Goal: Task Accomplishment & Management: Complete application form

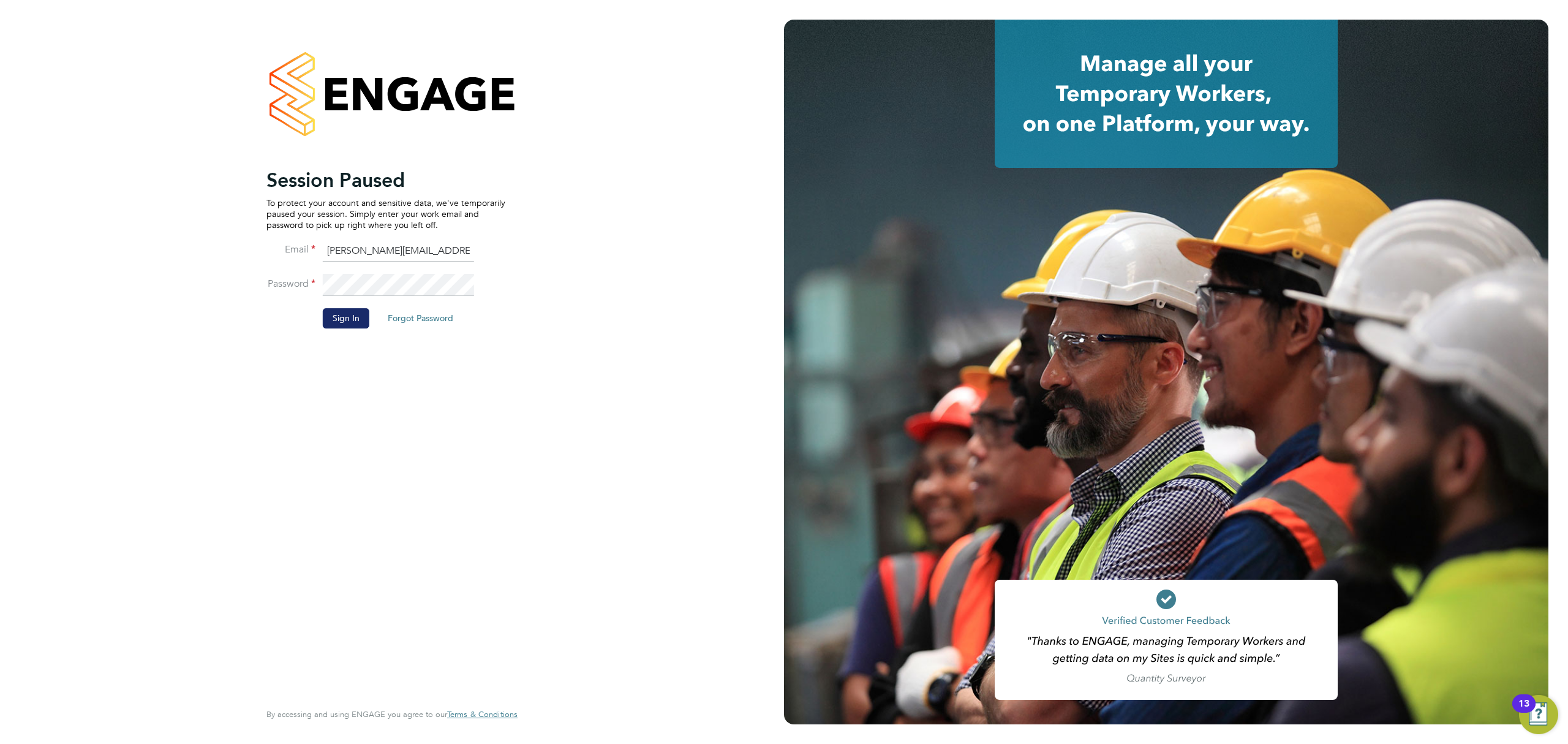
click at [352, 320] on button "Sign In" at bounding box center [346, 318] width 47 height 20
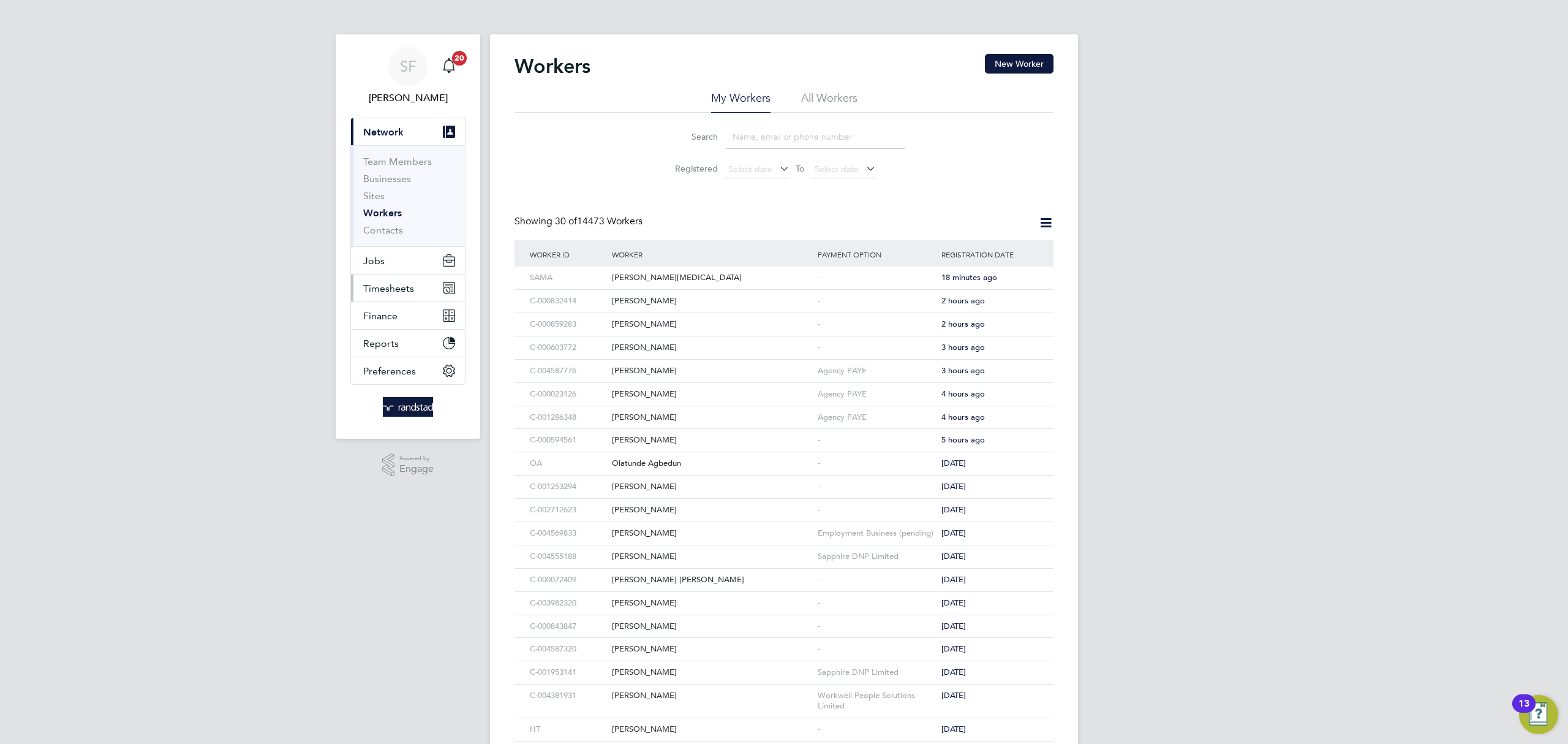
click at [390, 284] on span "Timesheets" at bounding box center [388, 288] width 51 height 12
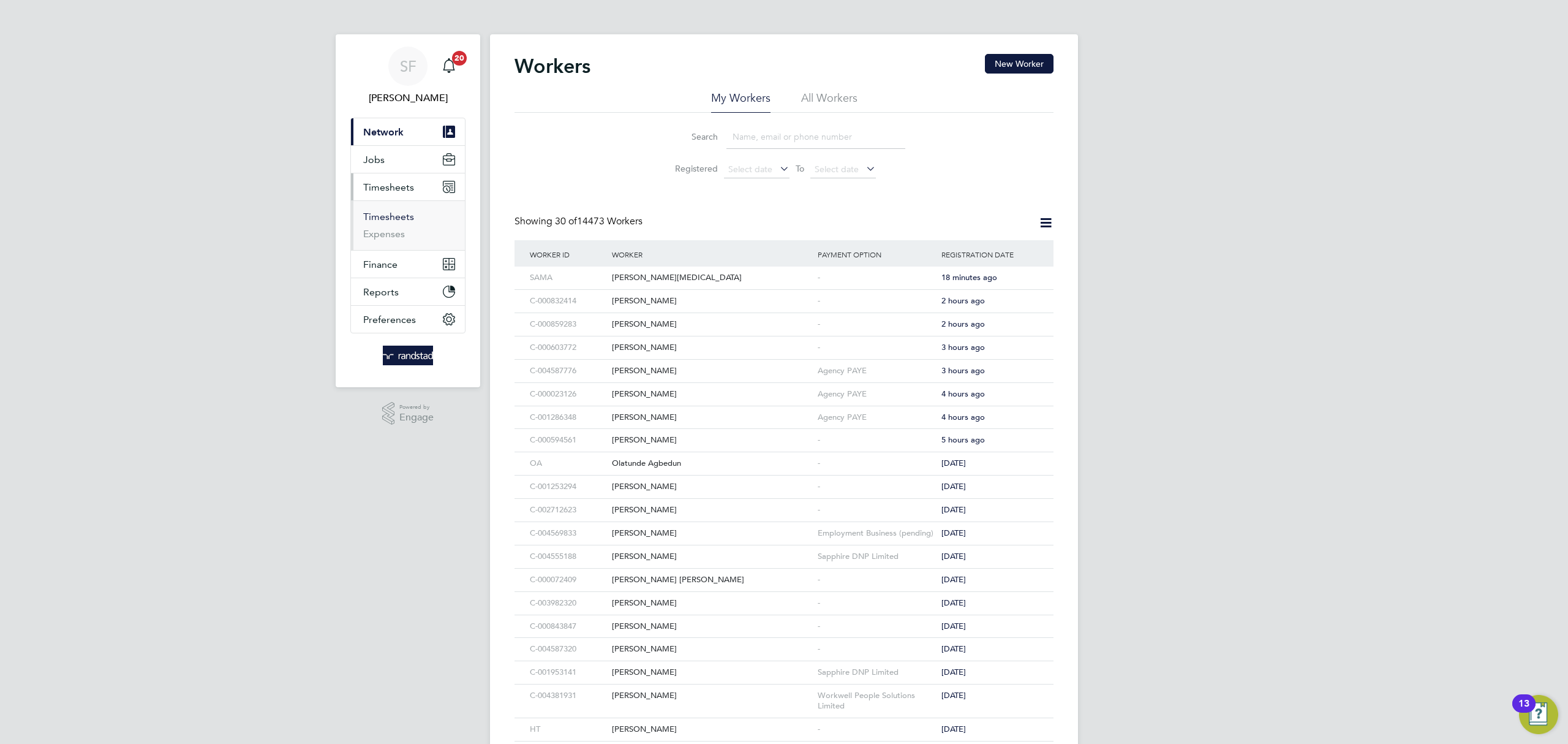
click at [395, 215] on link "Timesheets" at bounding box center [388, 217] width 51 height 12
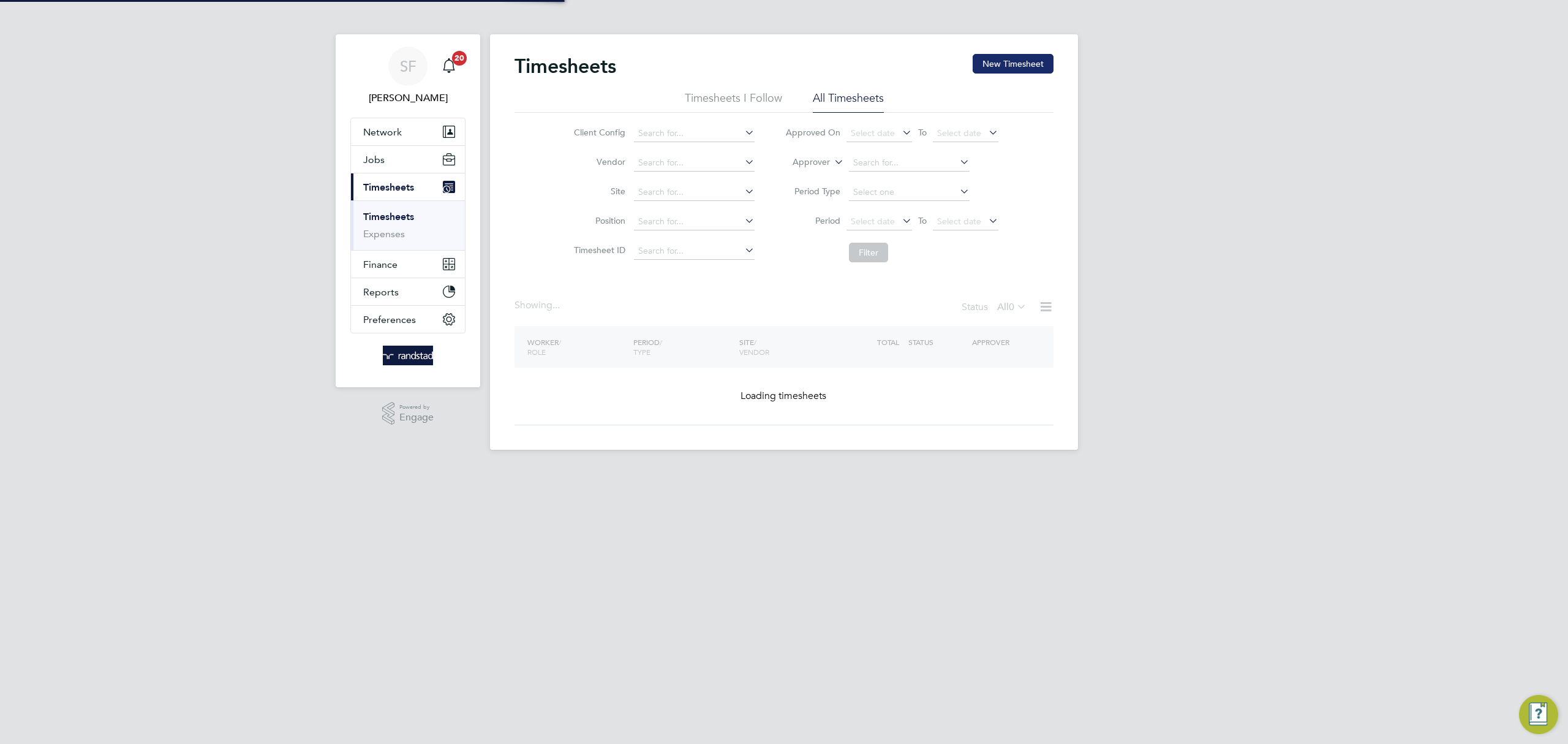
click at [1019, 60] on button "New Timesheet" at bounding box center [1013, 64] width 81 height 20
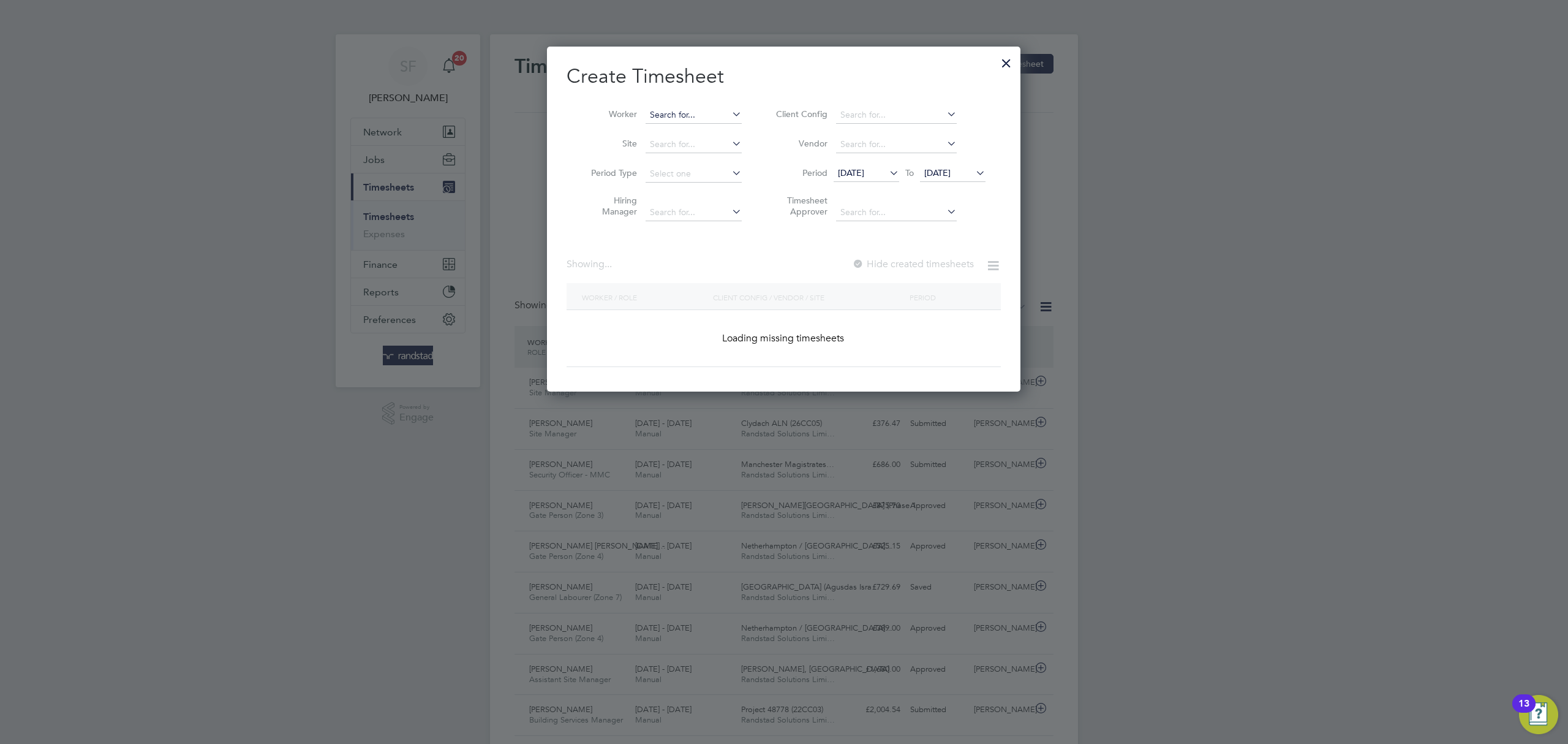
click at [659, 115] on input at bounding box center [694, 115] width 96 height 17
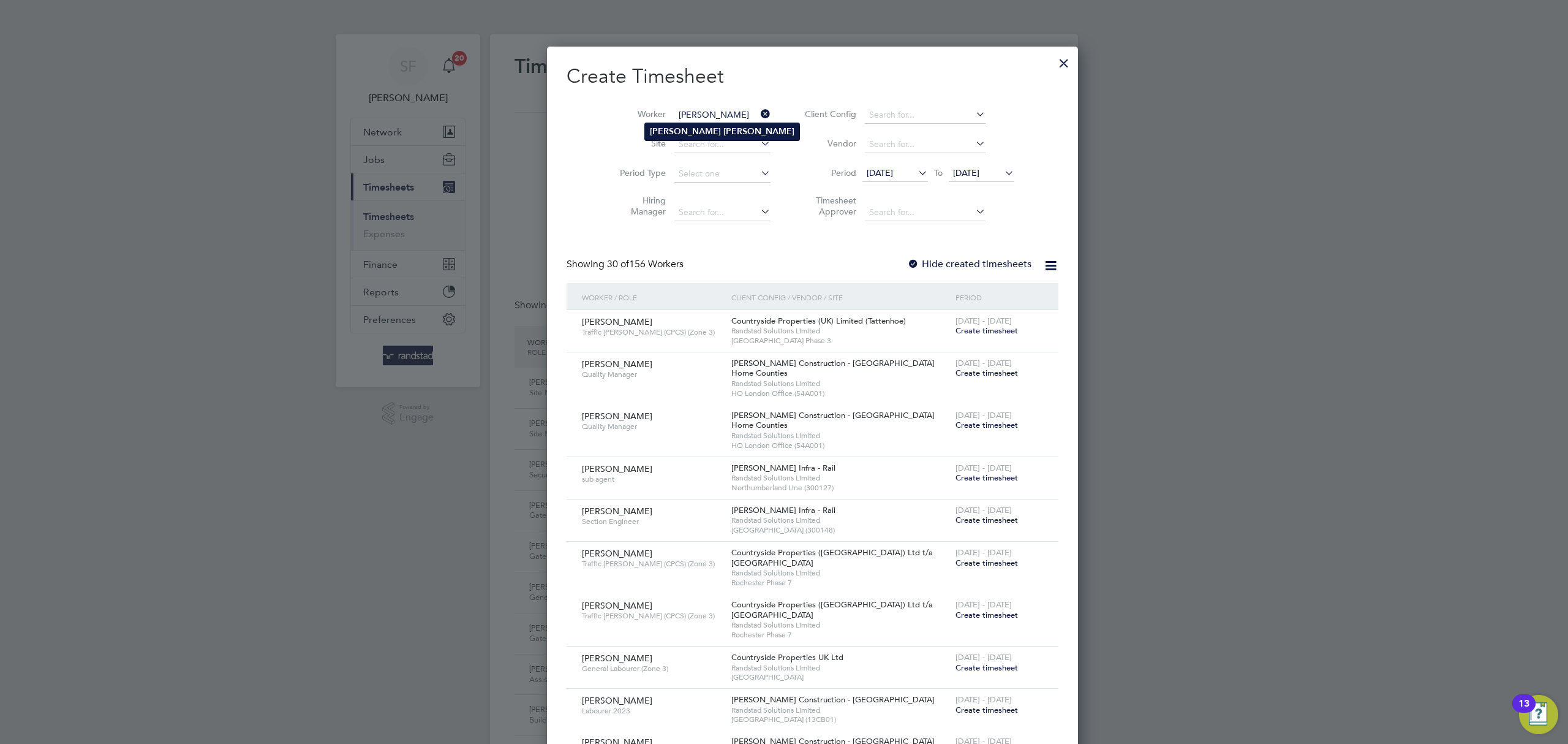
click at [665, 123] on li "[PERSON_NAME]" at bounding box center [722, 131] width 154 height 17
type input "[PERSON_NAME]"
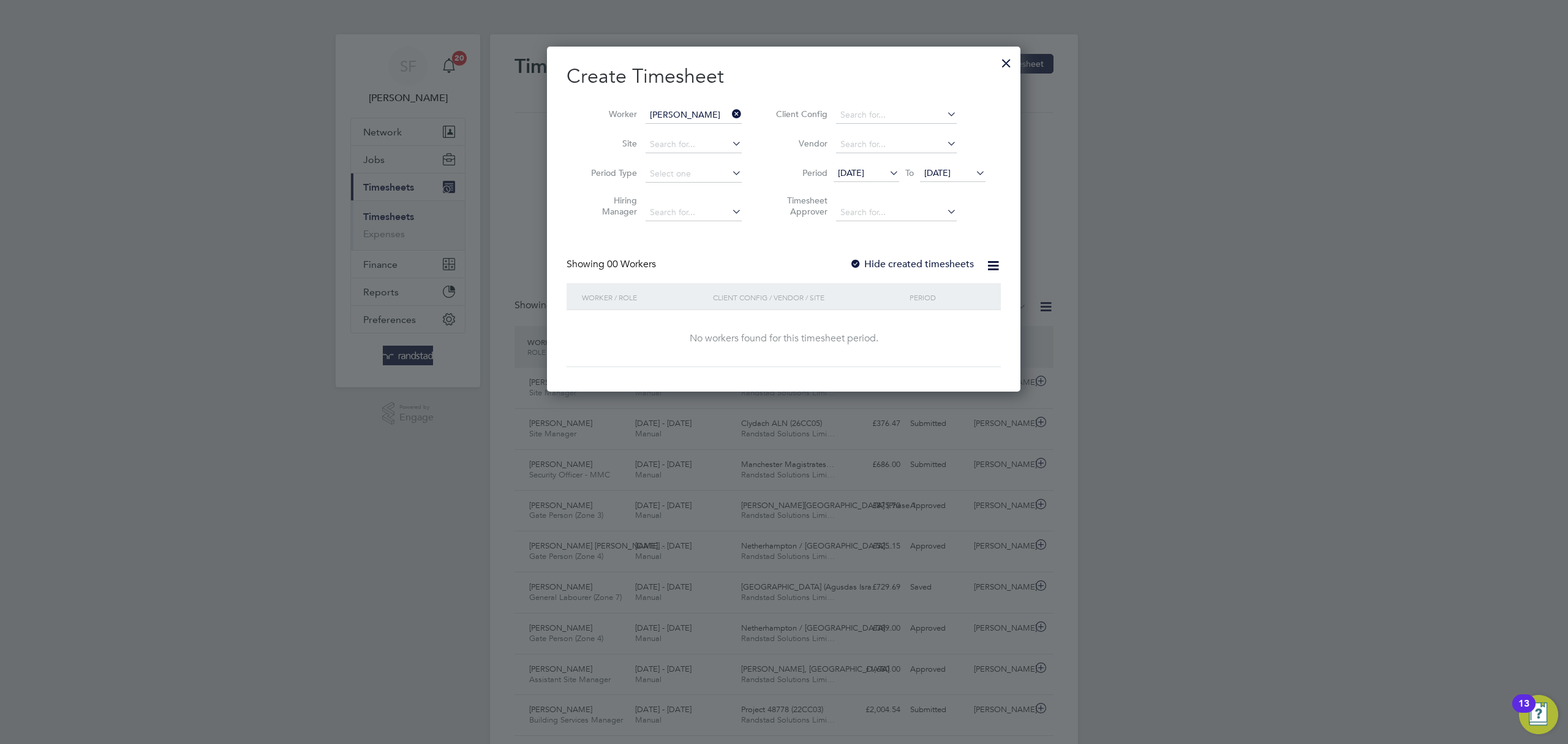
click at [950, 173] on span "[DATE]" at bounding box center [937, 172] width 26 height 11
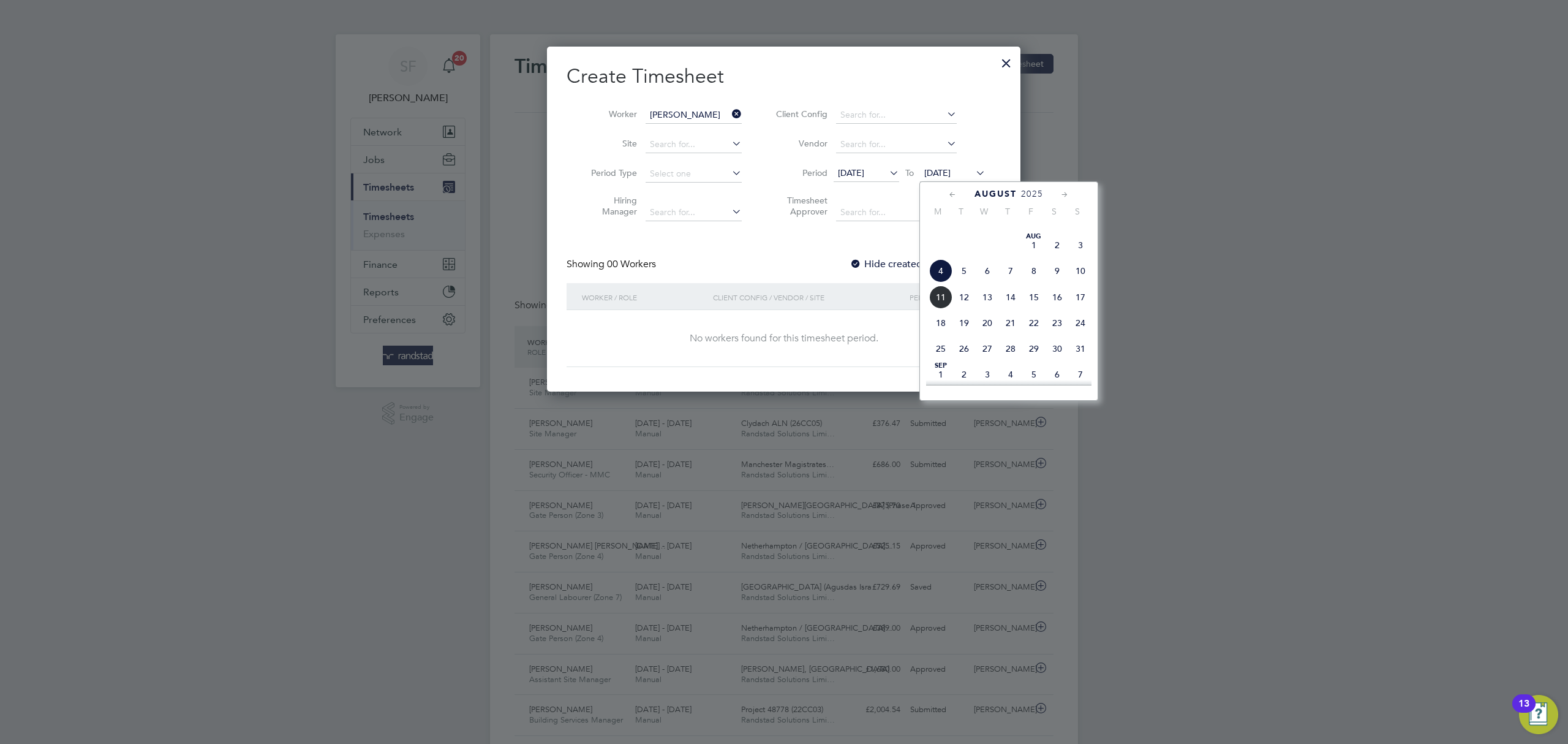
click at [942, 309] on span "11" at bounding box center [940, 296] width 23 height 23
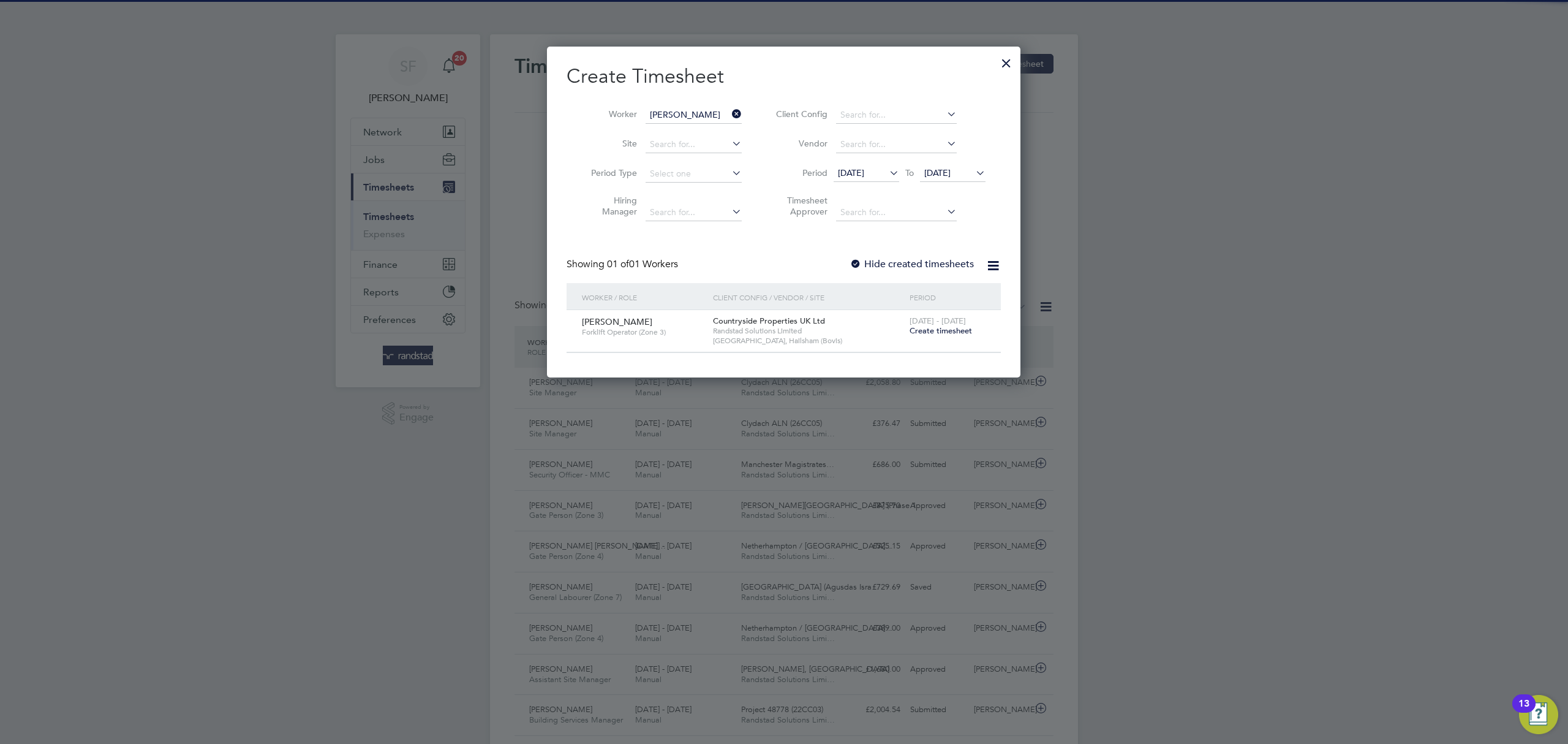
click at [946, 332] on span "Create timesheet" at bounding box center [941, 330] width 62 height 10
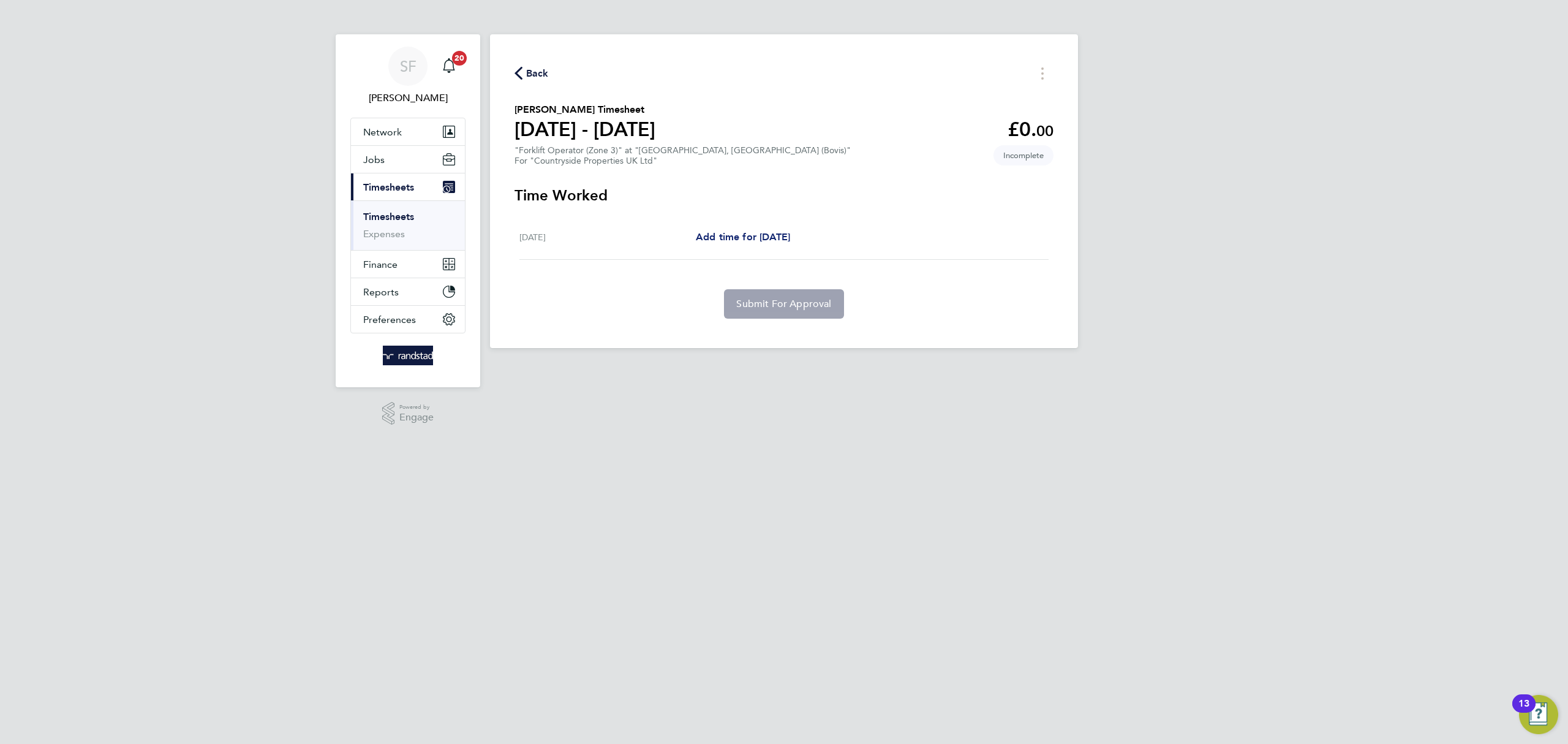
click at [735, 235] on span "Add time for [DATE]" at bounding box center [743, 237] width 94 height 12
select select "30"
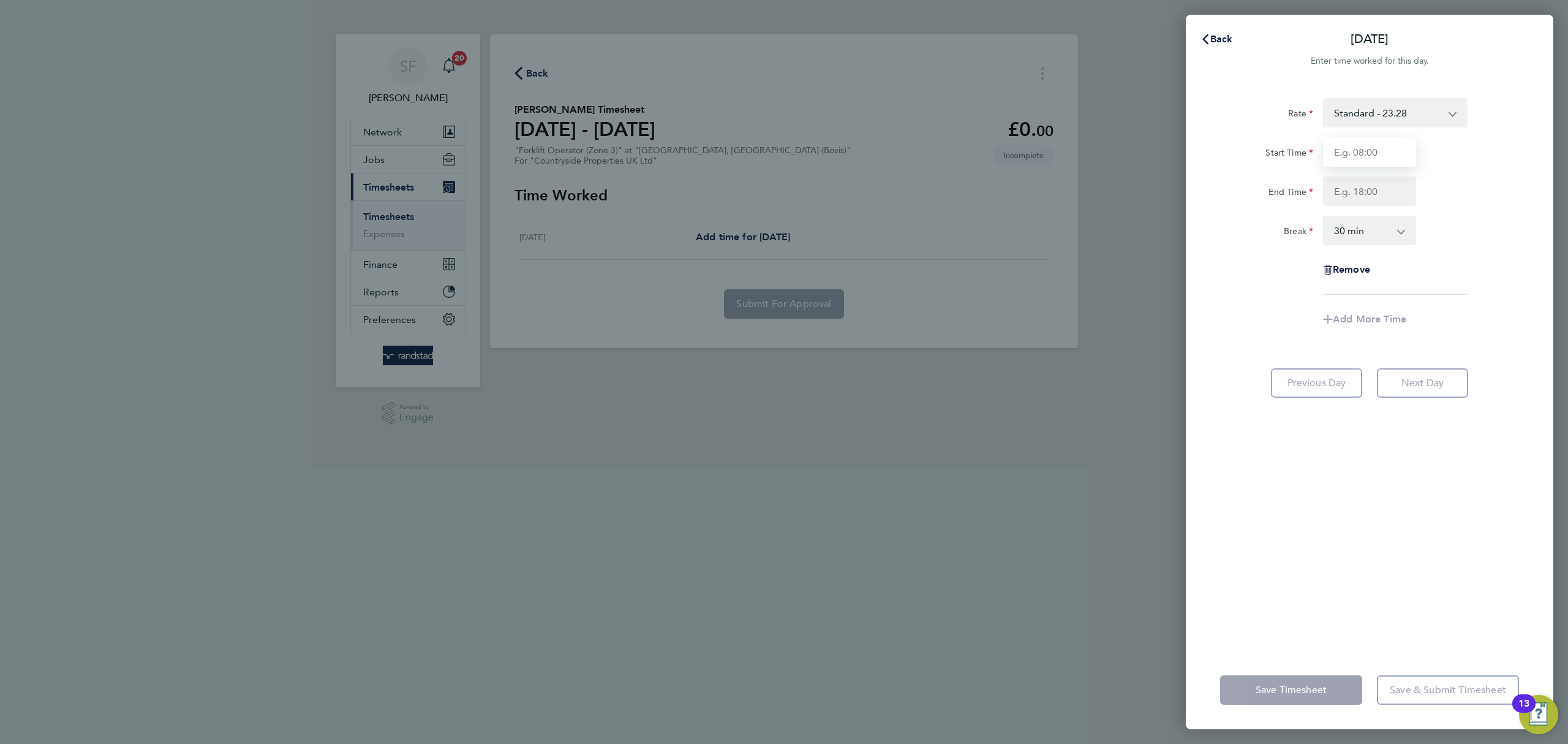
click at [1376, 154] on input "Start Time" at bounding box center [1369, 151] width 93 height 29
type input "07:30"
click at [1351, 186] on input "End Time" at bounding box center [1369, 190] width 93 height 29
type input "17:00"
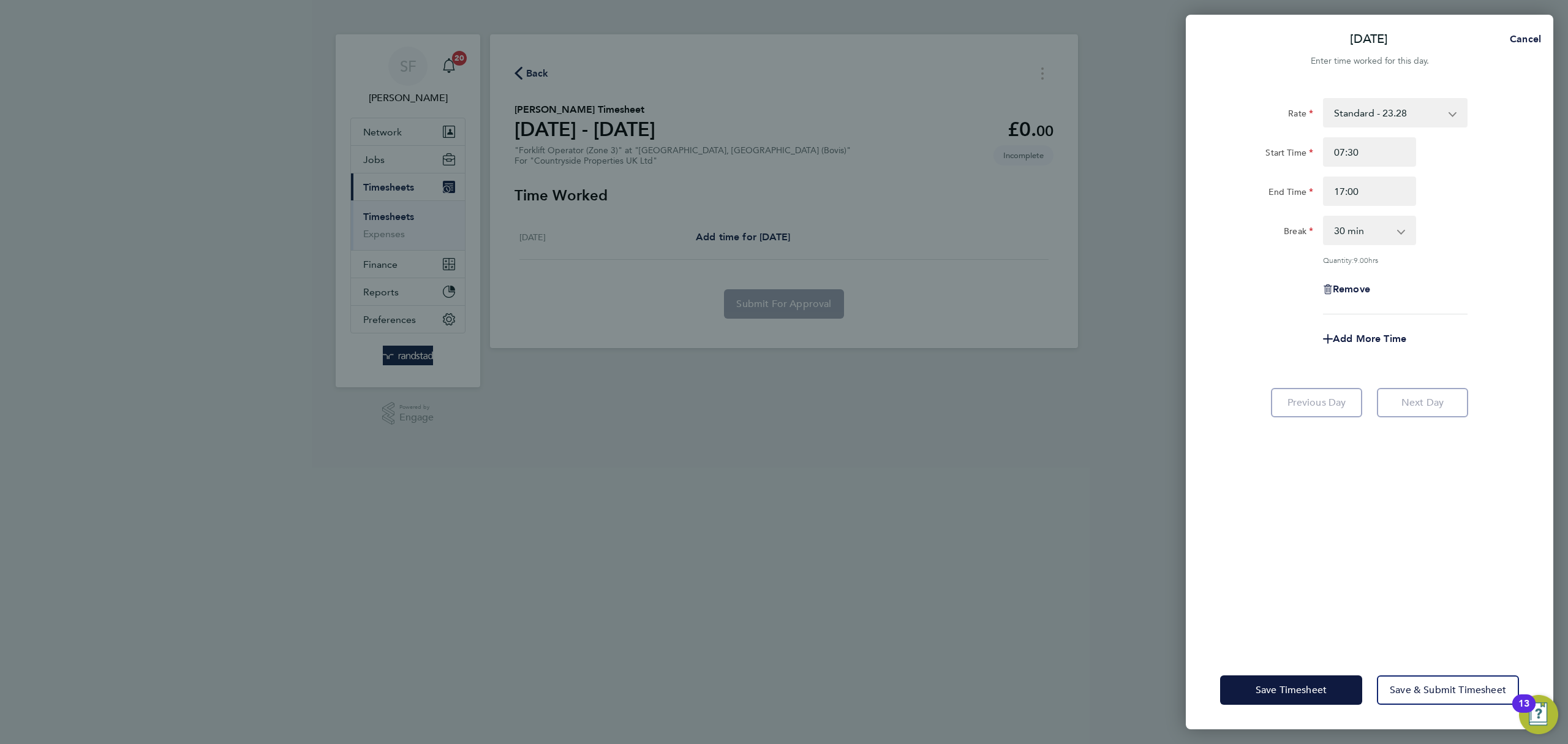
click at [1430, 251] on div "Rate Standard - 23.28 Start Time 07:30 End Time 17:00 Break 0 min 15 min 30 min…" at bounding box center [1369, 206] width 299 height 216
click at [1312, 678] on button "Save Timesheet" at bounding box center [1291, 689] width 142 height 29
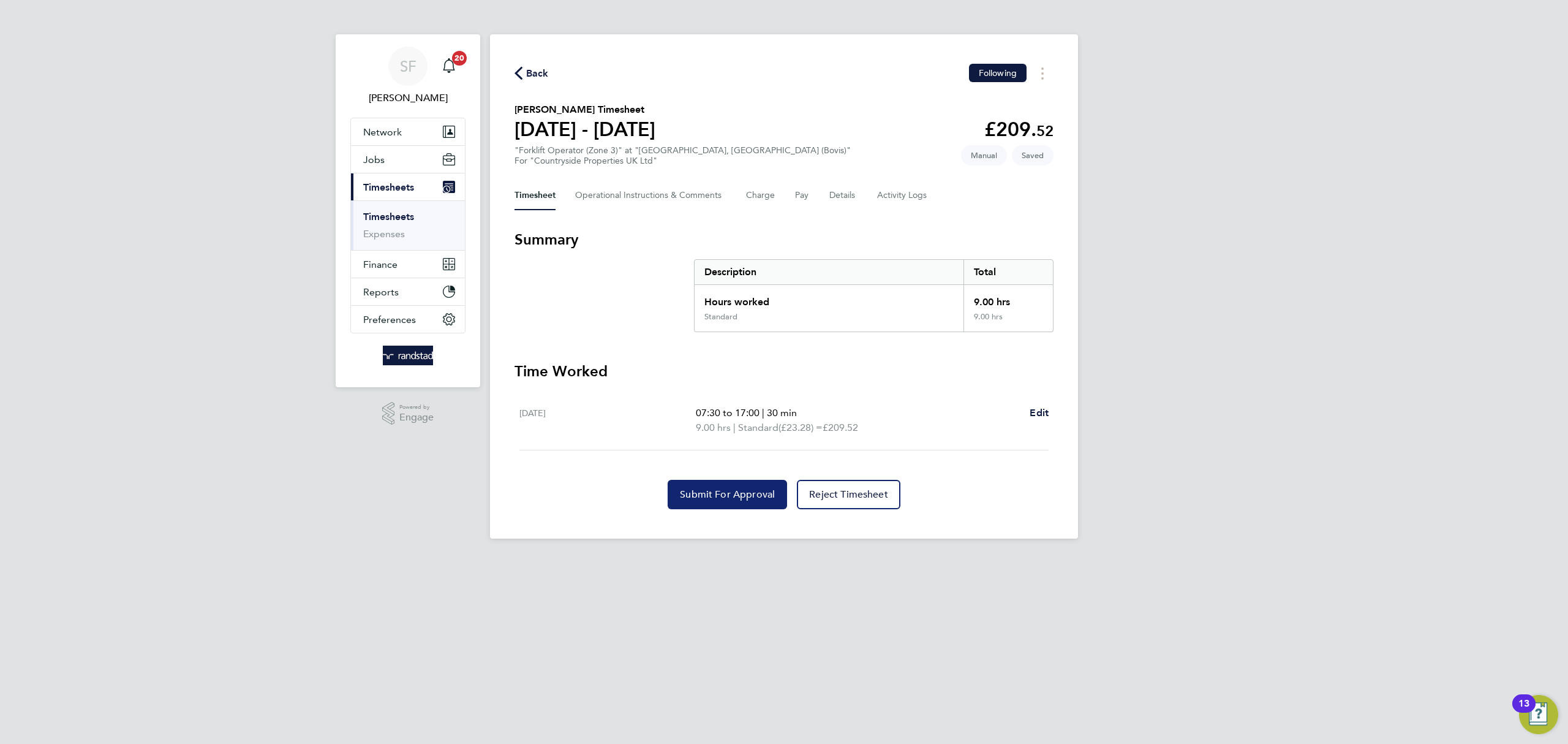
click at [720, 499] on span "Submit For Approval" at bounding box center [727, 494] width 95 height 12
click at [393, 216] on link "Timesheets" at bounding box center [388, 217] width 51 height 12
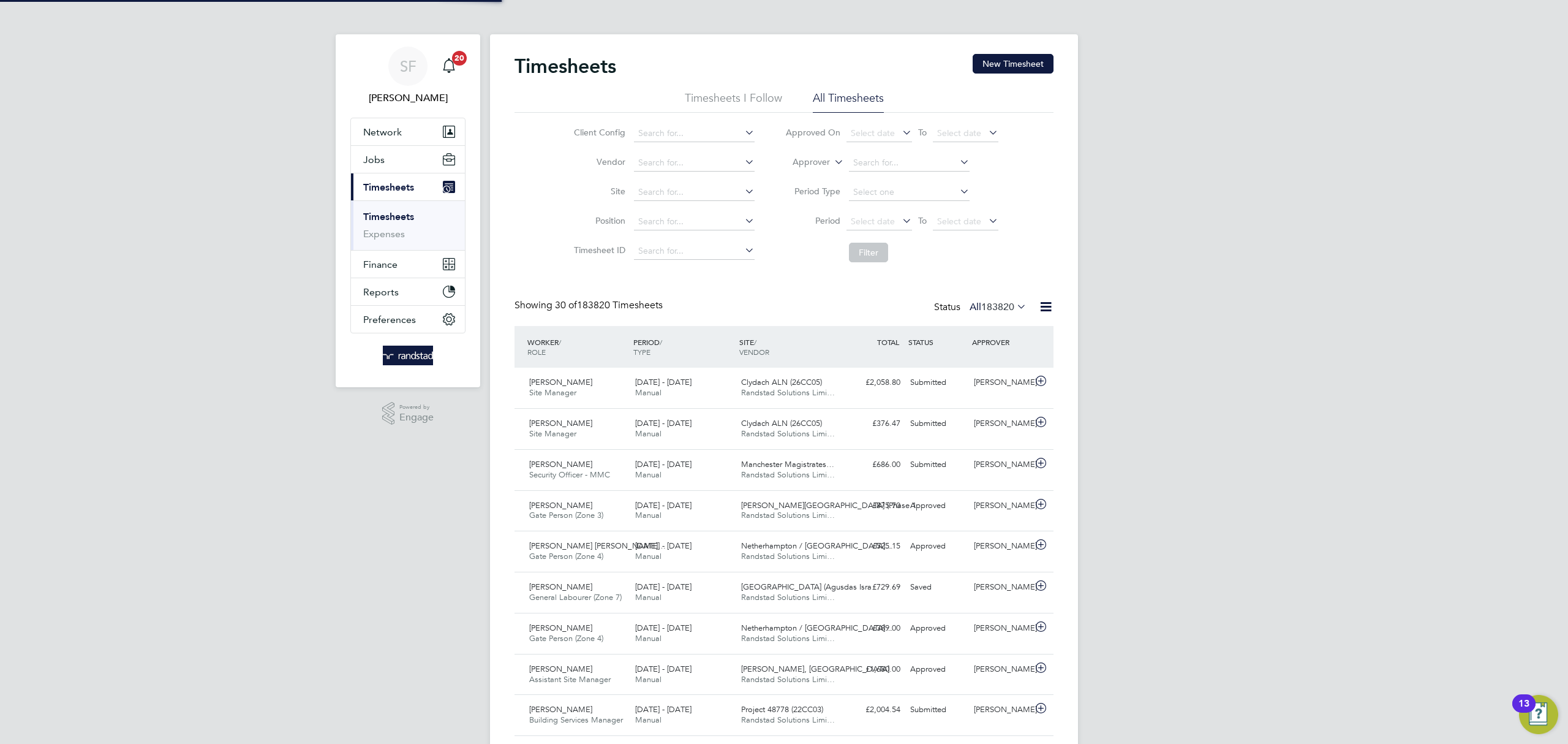
click at [1012, 75] on div "Timesheets New Timesheet" at bounding box center [784, 72] width 539 height 37
click at [1006, 67] on button "New Timesheet" at bounding box center [1013, 64] width 81 height 20
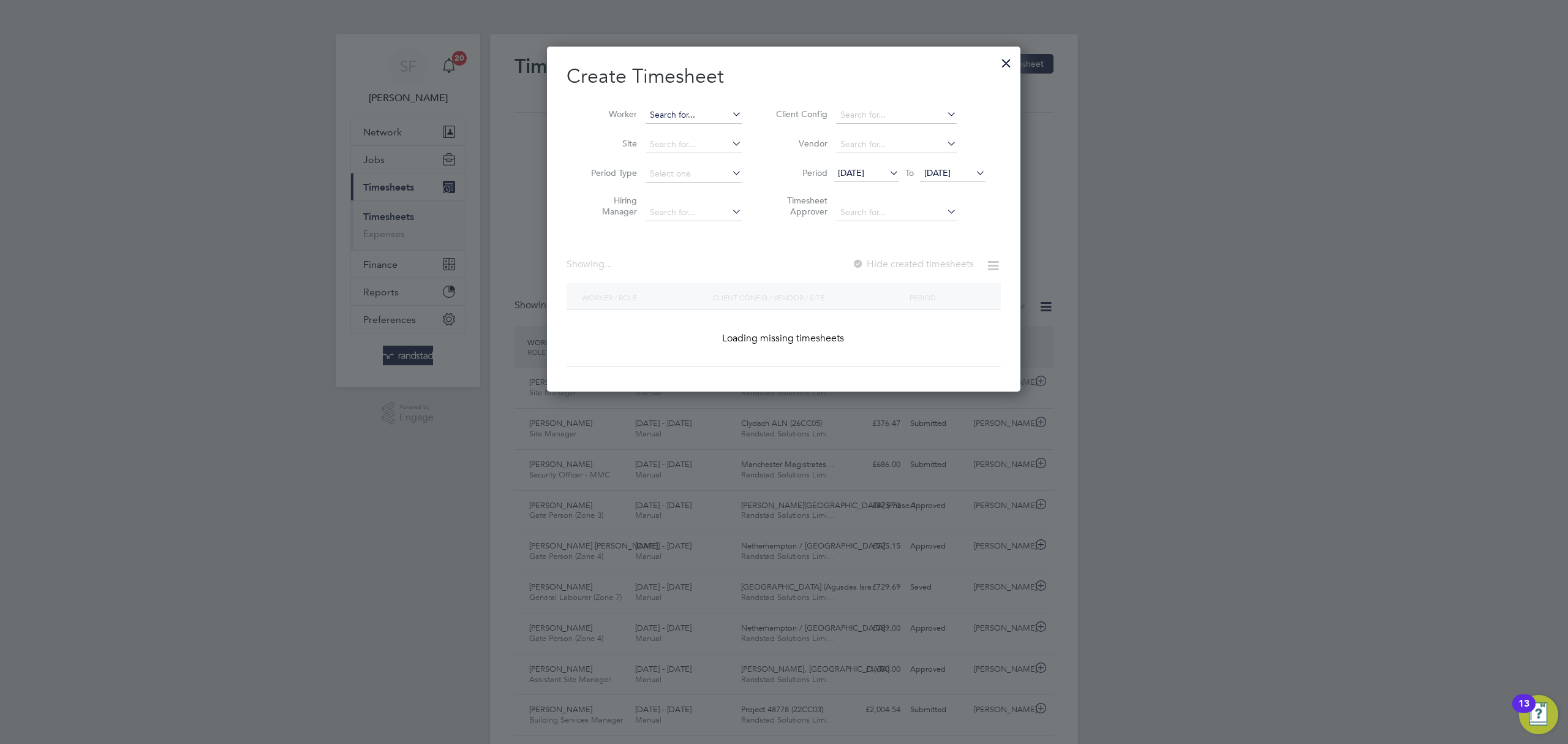
click at [671, 110] on input at bounding box center [694, 115] width 96 height 17
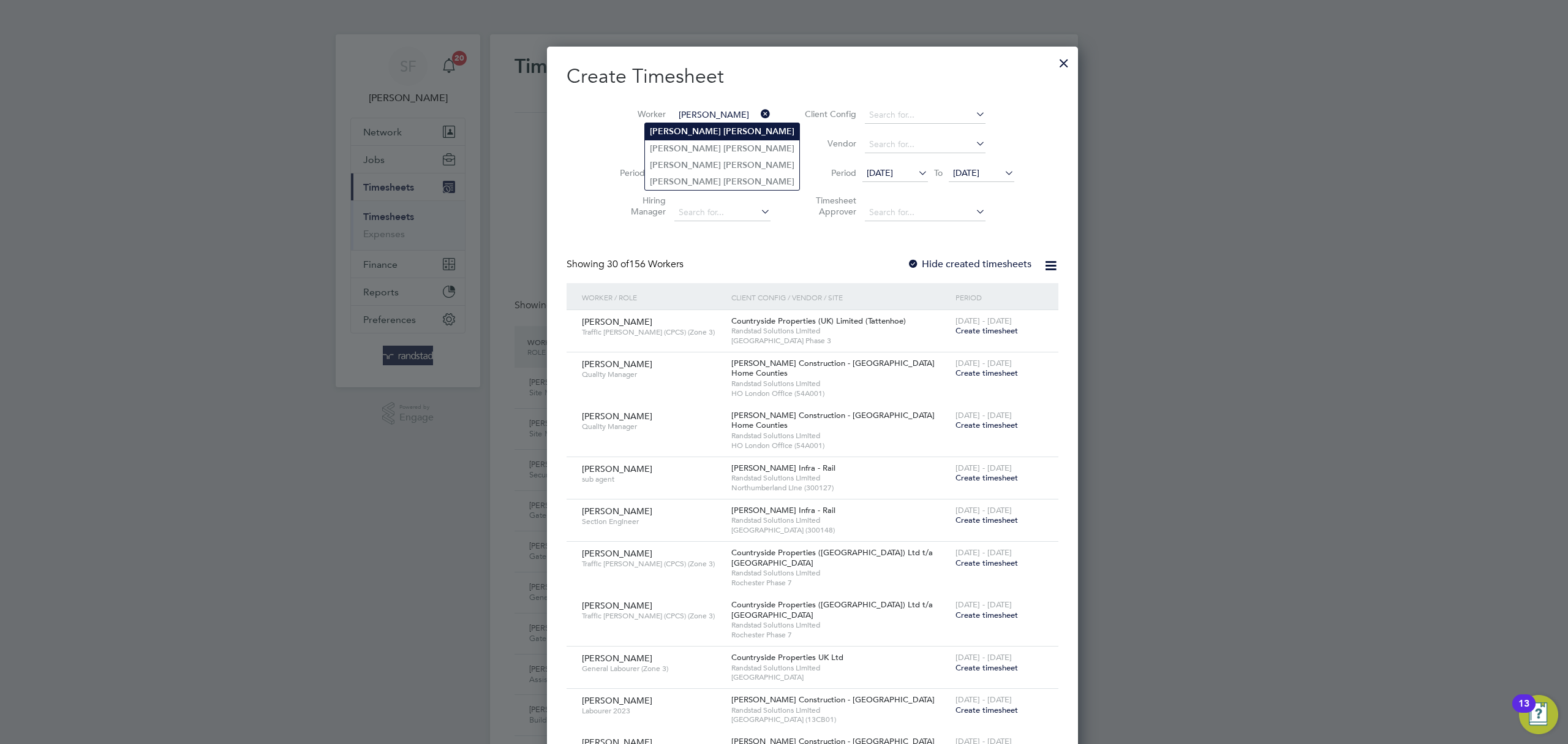
click at [723, 130] on b "[PERSON_NAME]" at bounding box center [758, 131] width 71 height 10
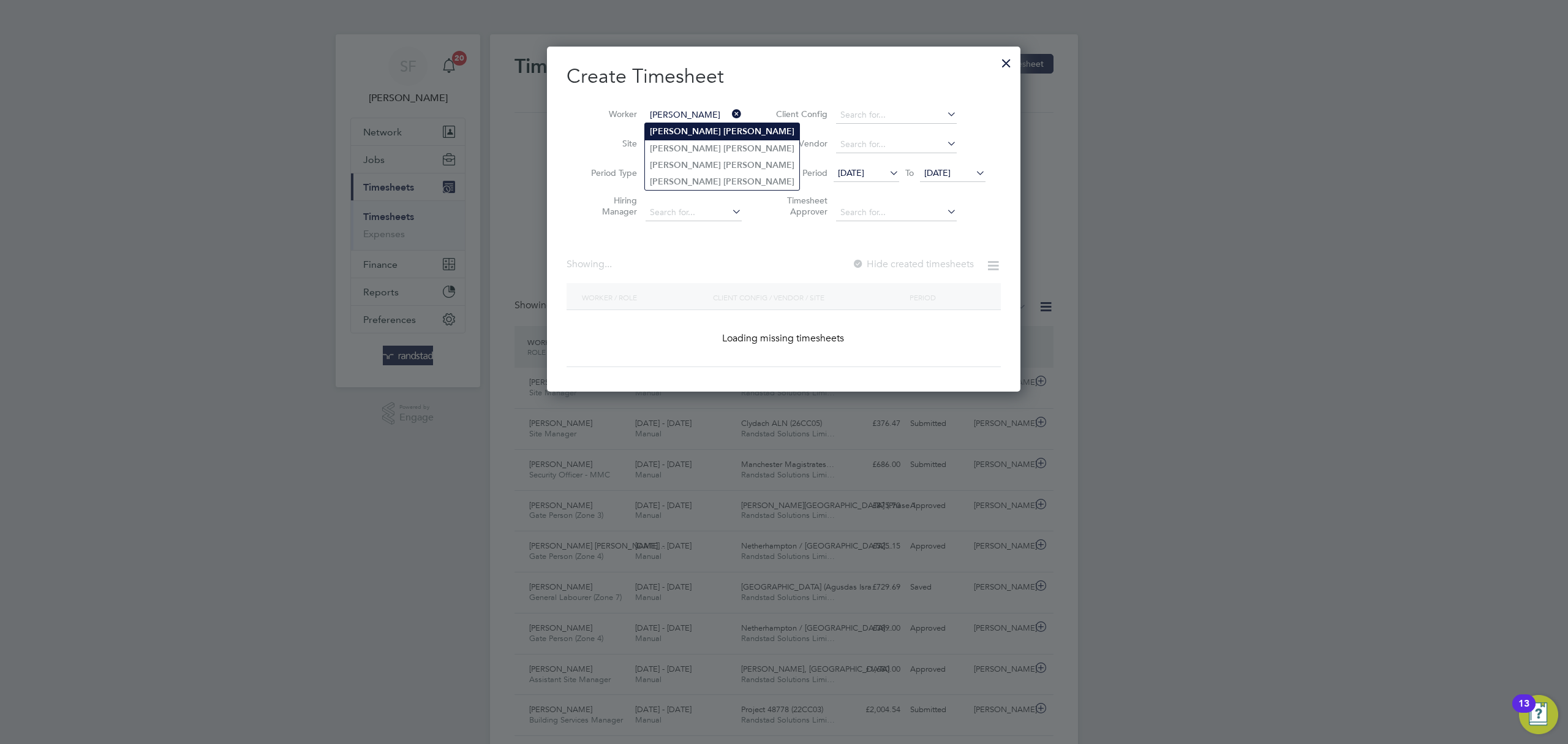
type input "[PERSON_NAME]"
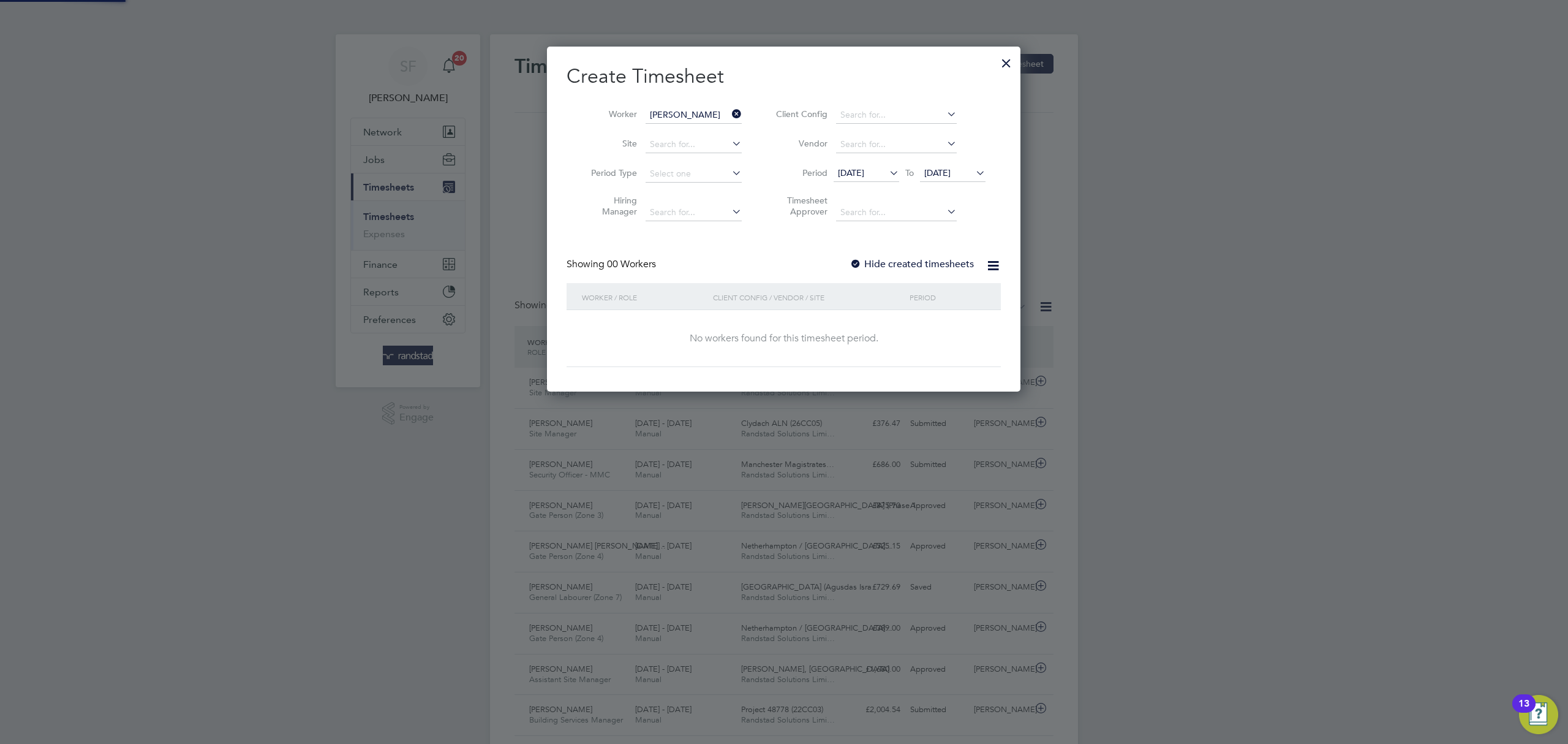
click at [939, 163] on li "Period [DATE] To [DATE]" at bounding box center [879, 173] width 244 height 29
click at [947, 176] on span "[DATE]" at bounding box center [937, 172] width 26 height 11
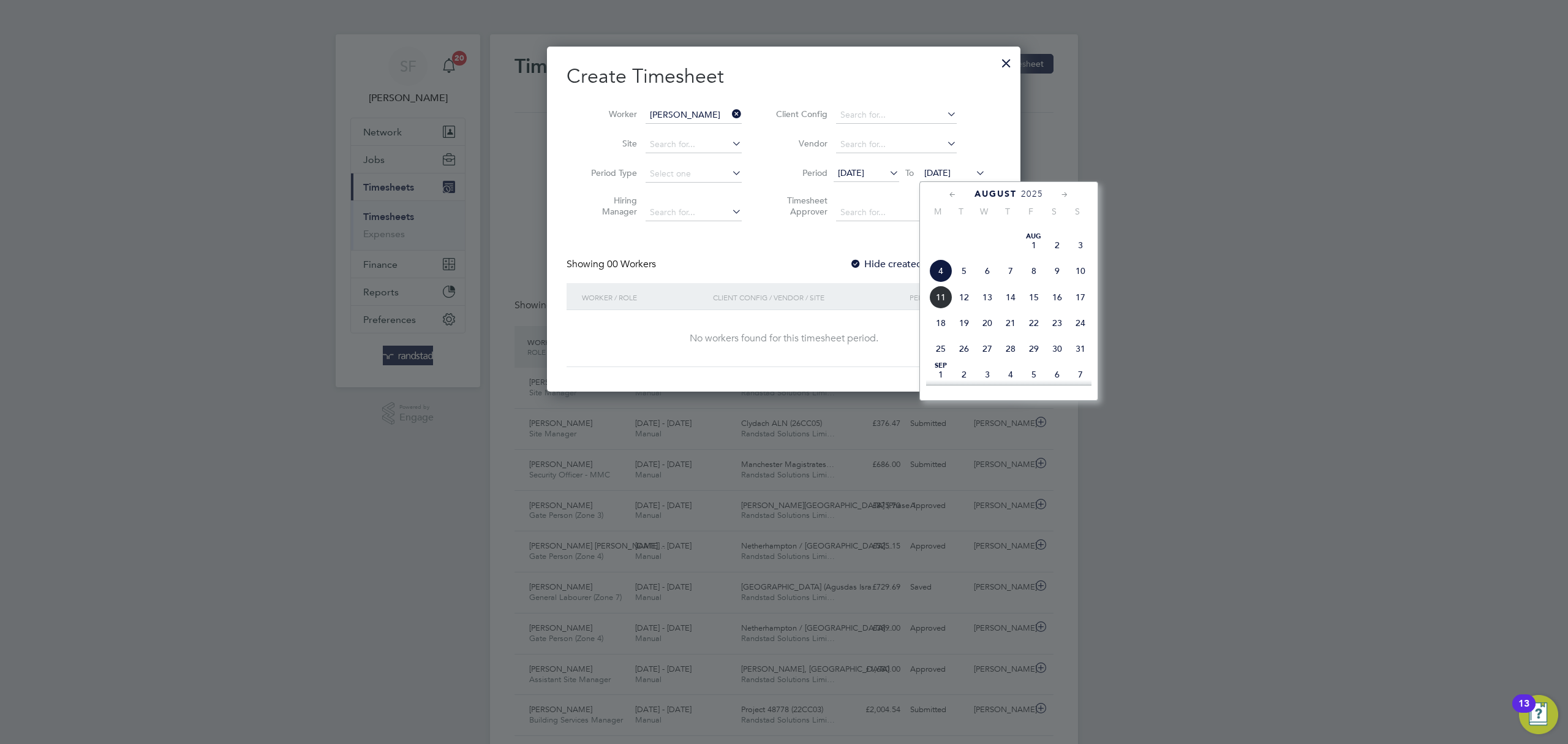
click at [936, 309] on span "11" at bounding box center [940, 296] width 23 height 23
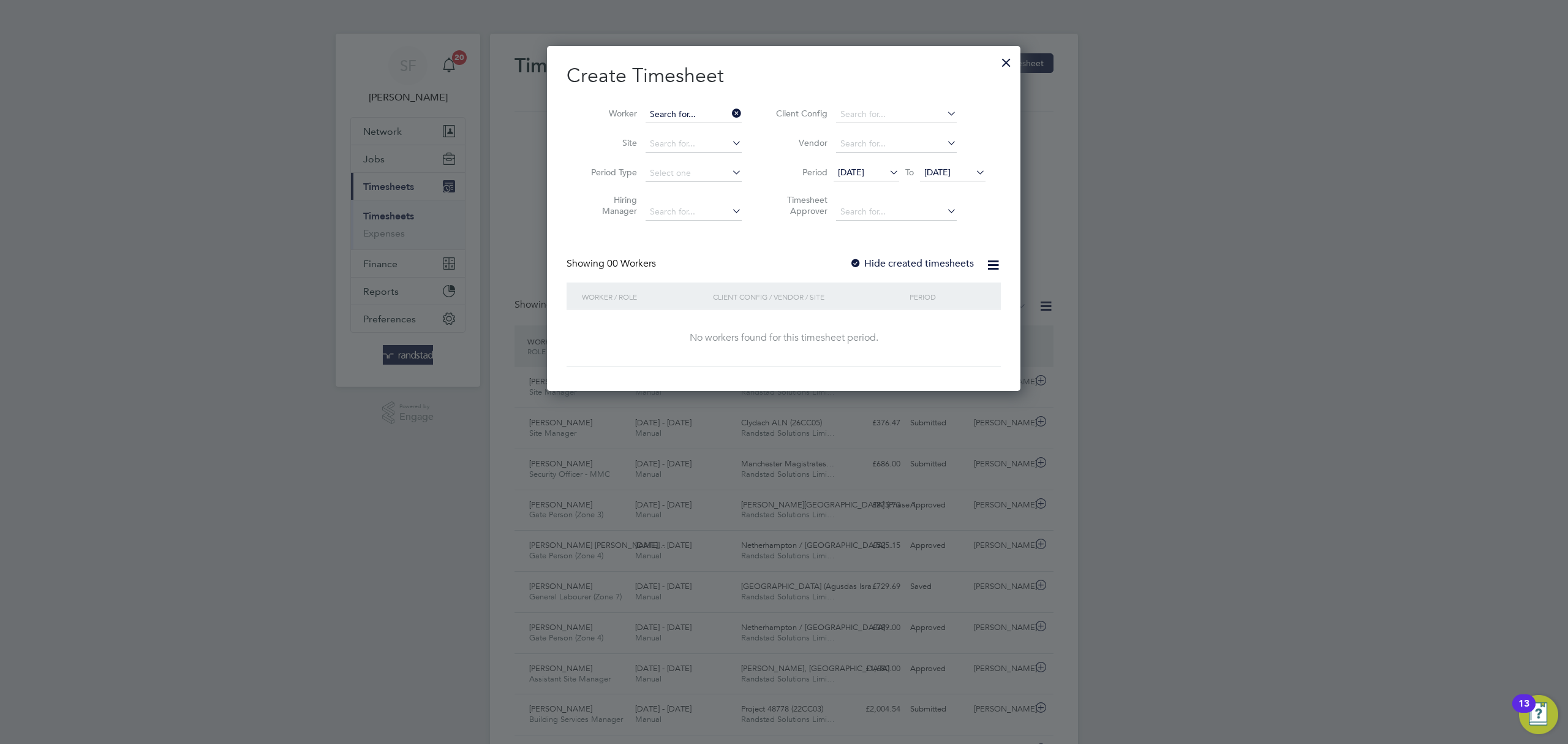
click at [705, 116] on input at bounding box center [694, 114] width 96 height 17
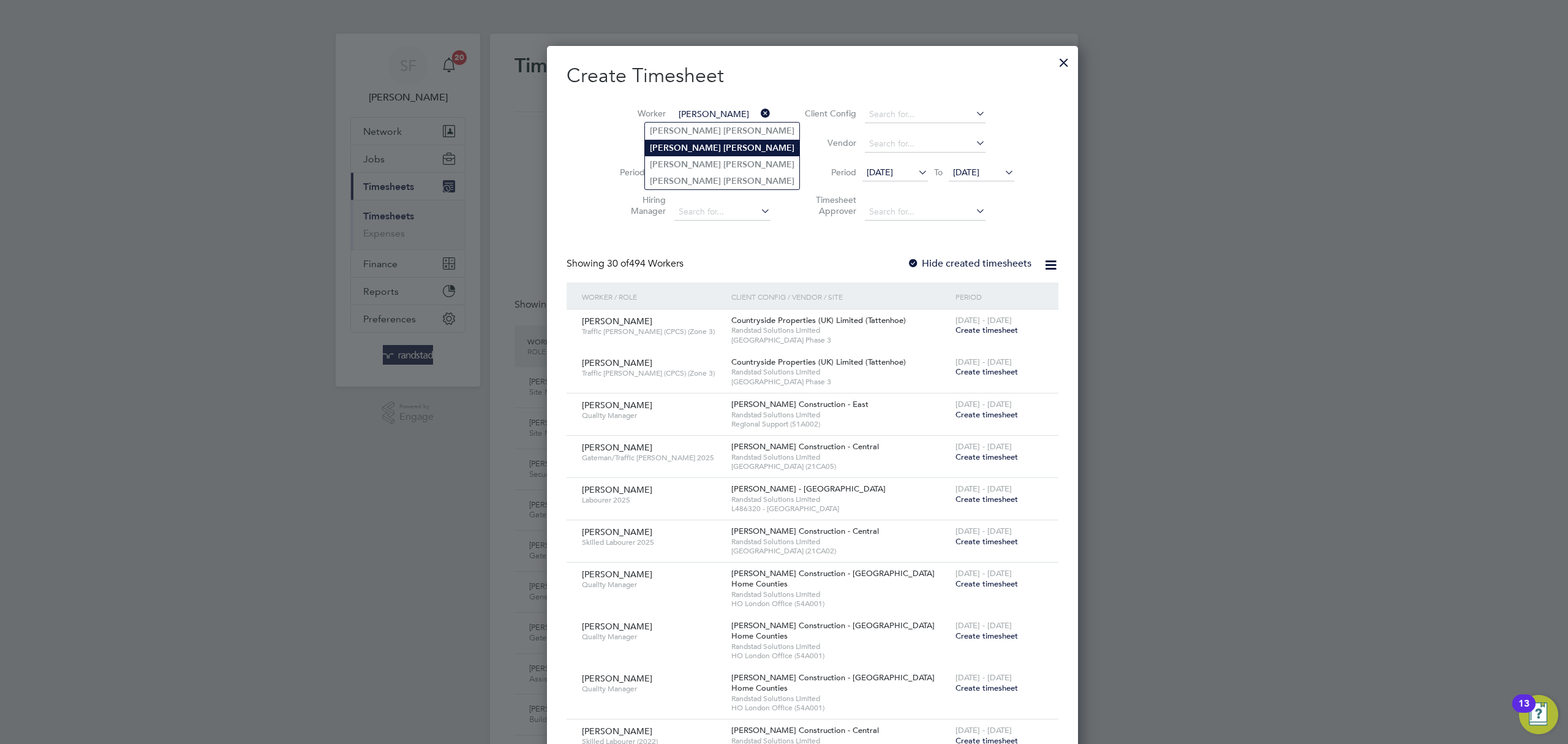
click at [707, 142] on li "[PERSON_NAME]" at bounding box center [722, 148] width 154 height 17
type input "[PERSON_NAME]"
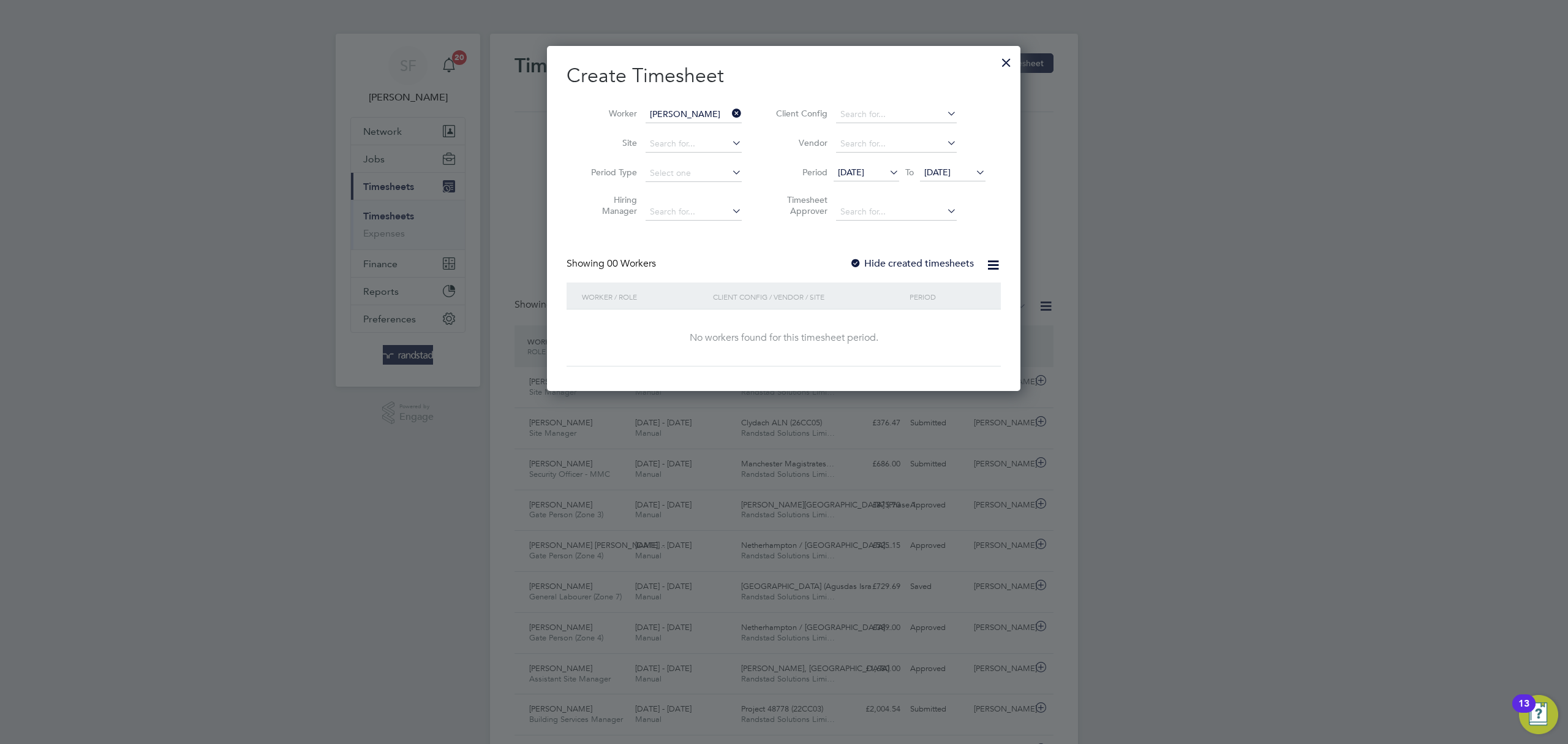
click at [729, 112] on icon at bounding box center [729, 113] width 0 height 17
click at [698, 106] on input at bounding box center [694, 114] width 96 height 17
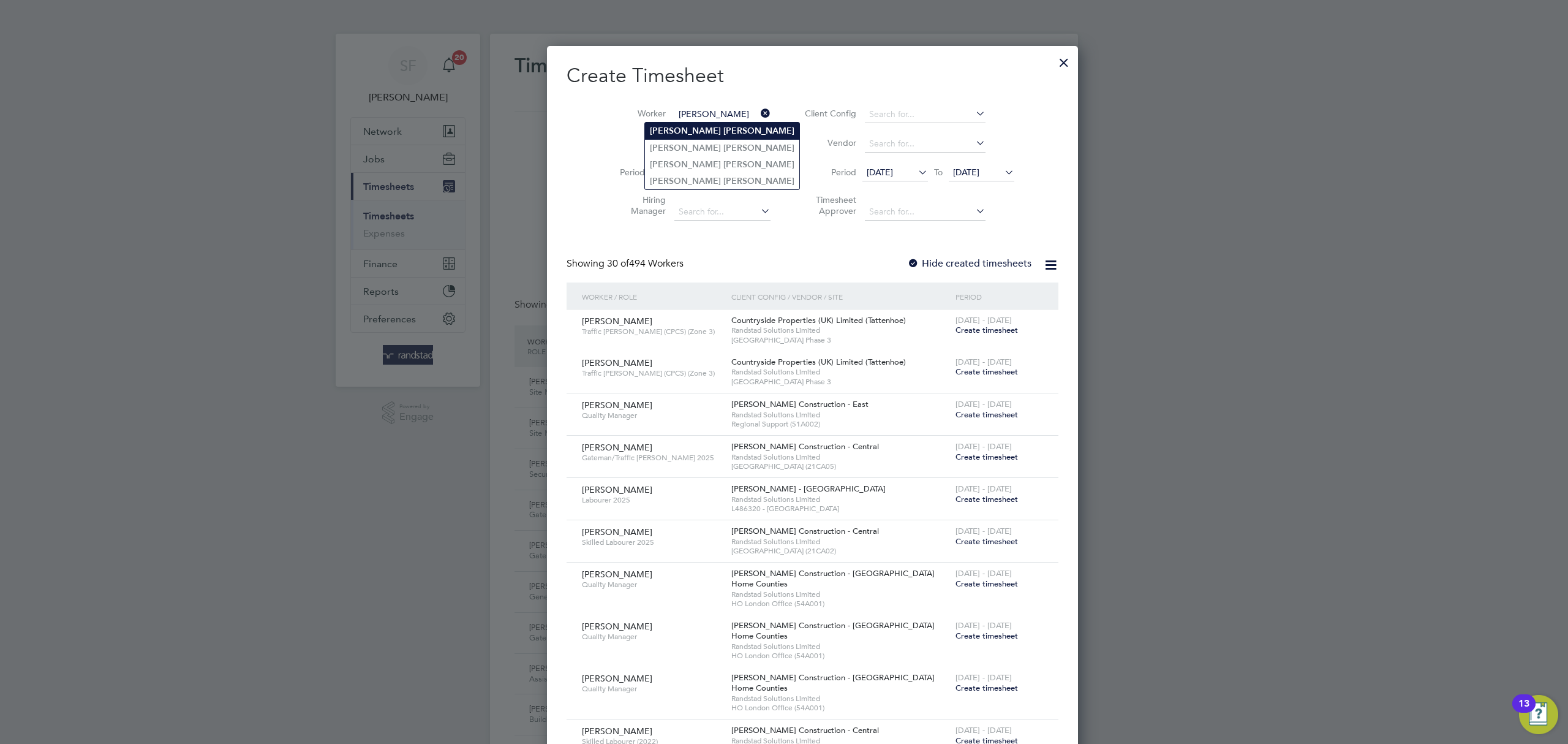
click at [709, 123] on li "[PERSON_NAME]" at bounding box center [722, 131] width 154 height 17
type input "[PERSON_NAME]"
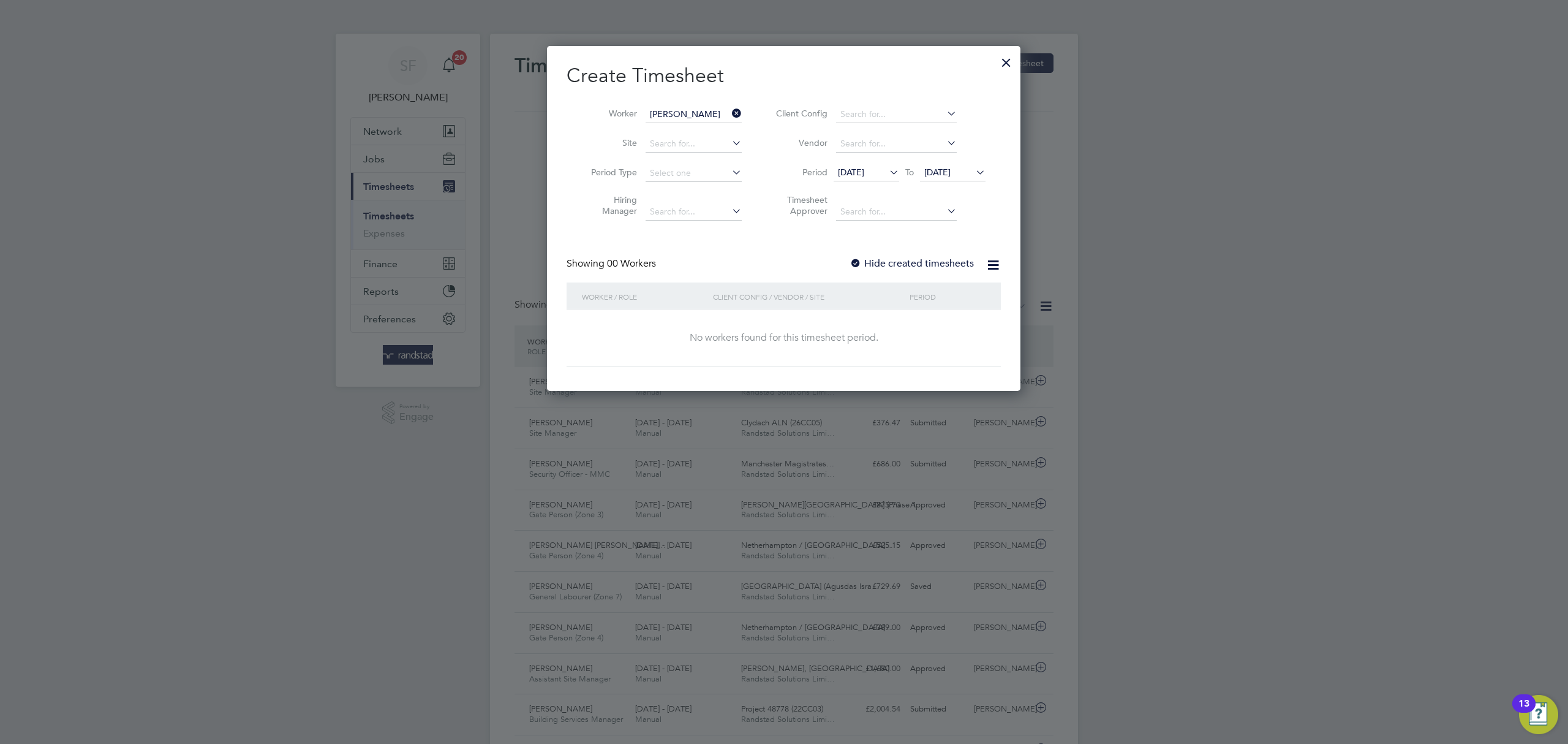
click at [712, 113] on input "[PERSON_NAME]" at bounding box center [694, 114] width 96 height 17
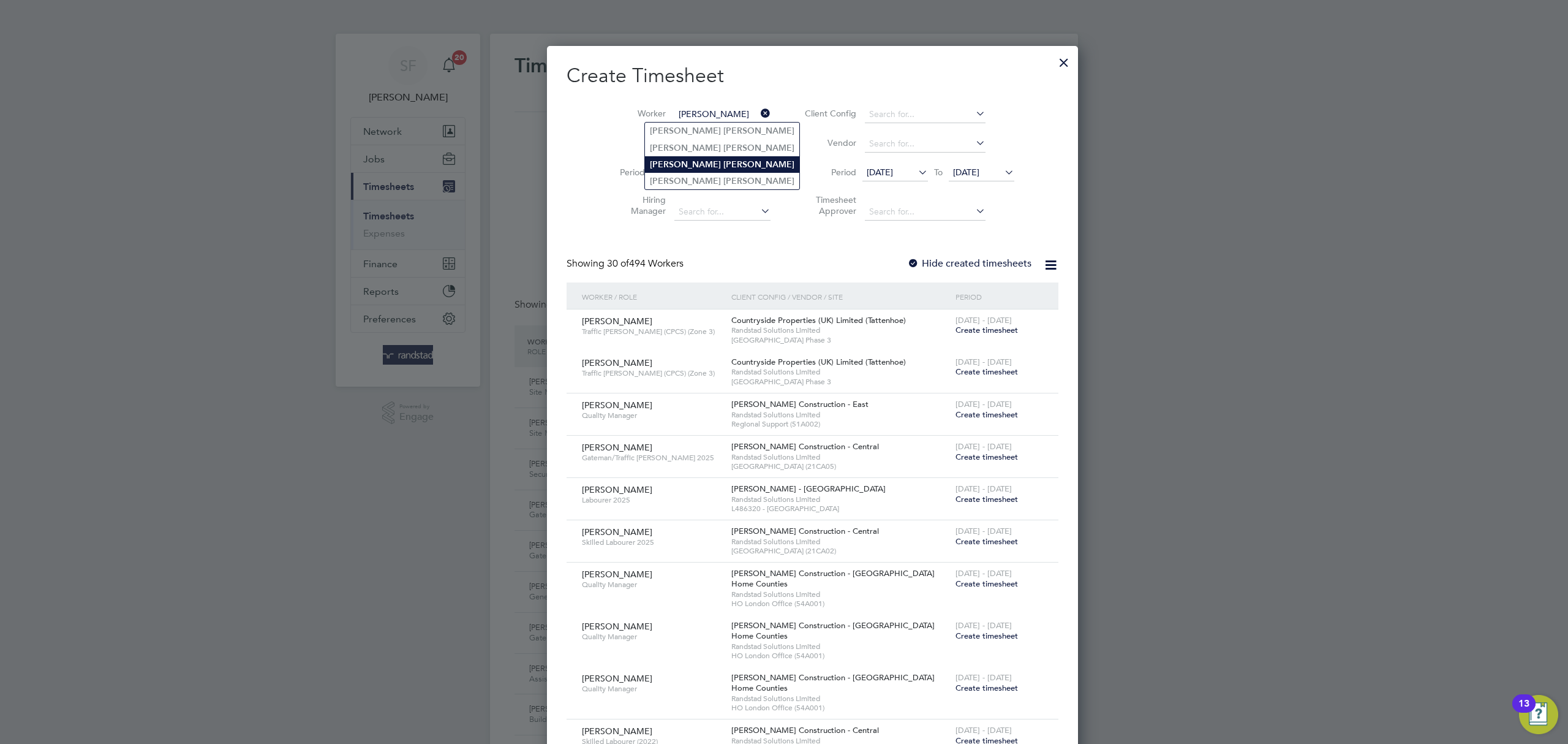
click at [704, 156] on li "[PERSON_NAME]" at bounding box center [722, 164] width 154 height 17
type input "[PERSON_NAME]"
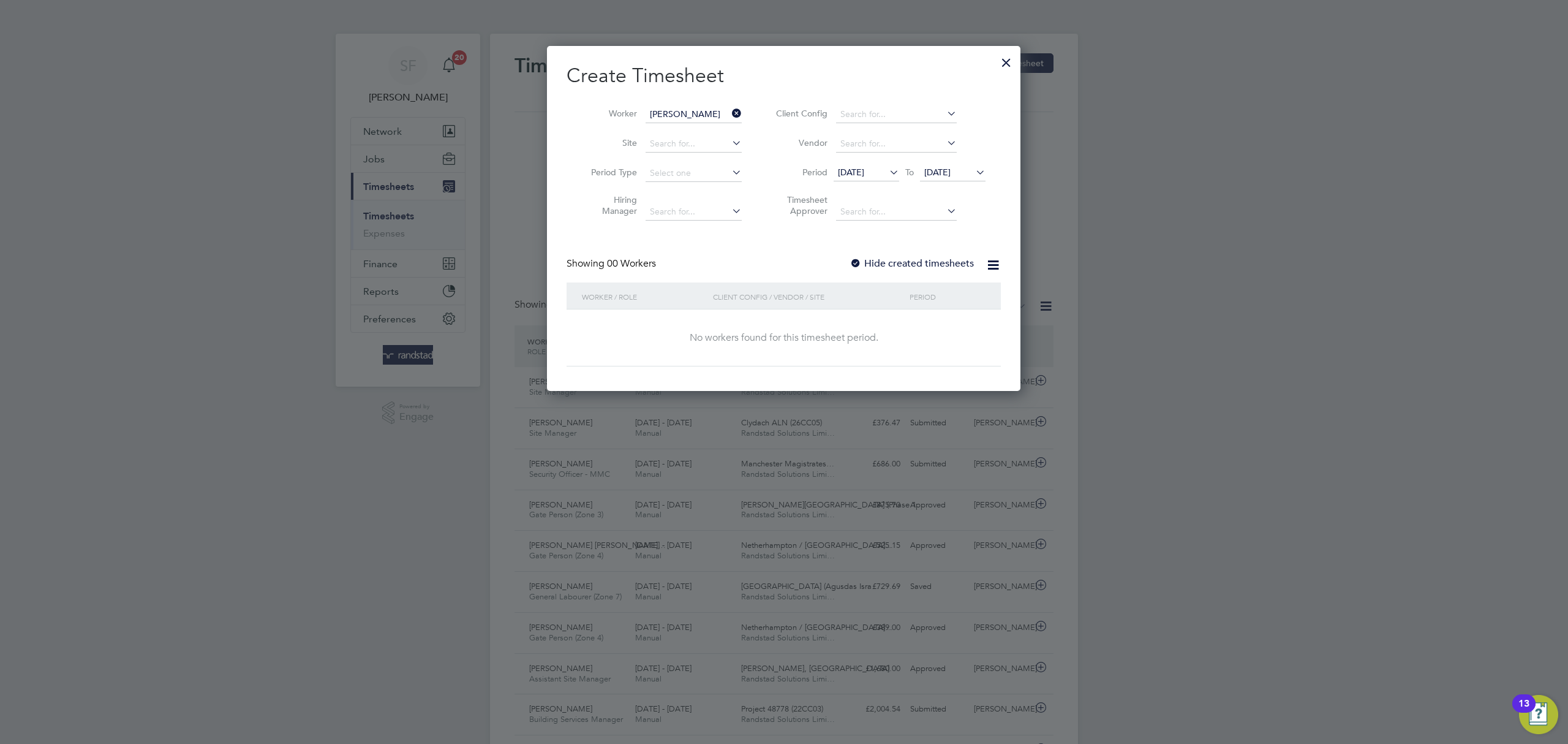
click at [729, 114] on icon at bounding box center [729, 113] width 0 height 17
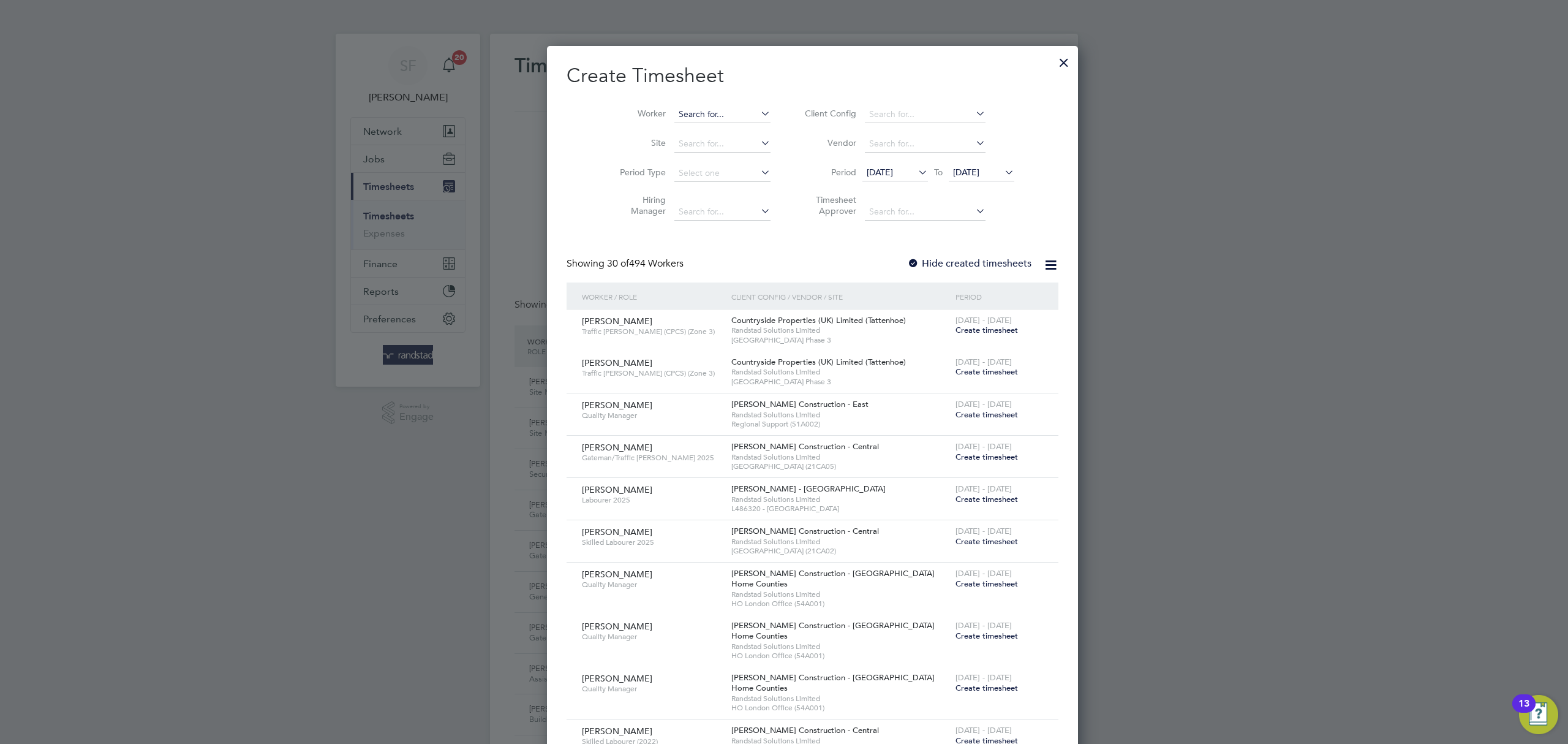
click at [687, 114] on input at bounding box center [722, 114] width 96 height 17
paste input "C-000561333"
type input "C-000561333"
click at [709, 111] on input at bounding box center [722, 114] width 96 height 17
paste input "C-000565665"
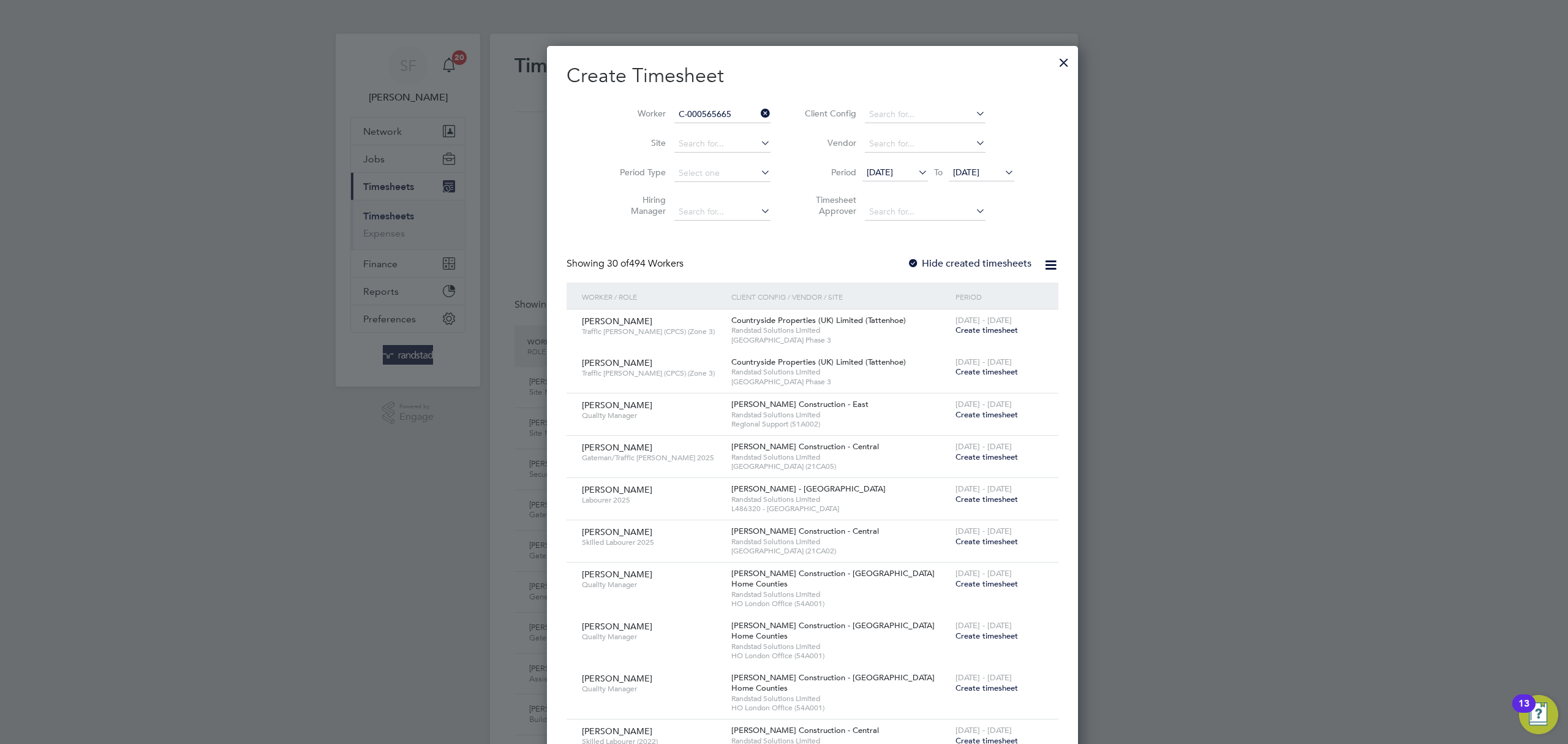
click at [710, 125] on li "[PERSON_NAME]" at bounding box center [693, 131] width 97 height 16
type input "[PERSON_NAME]"
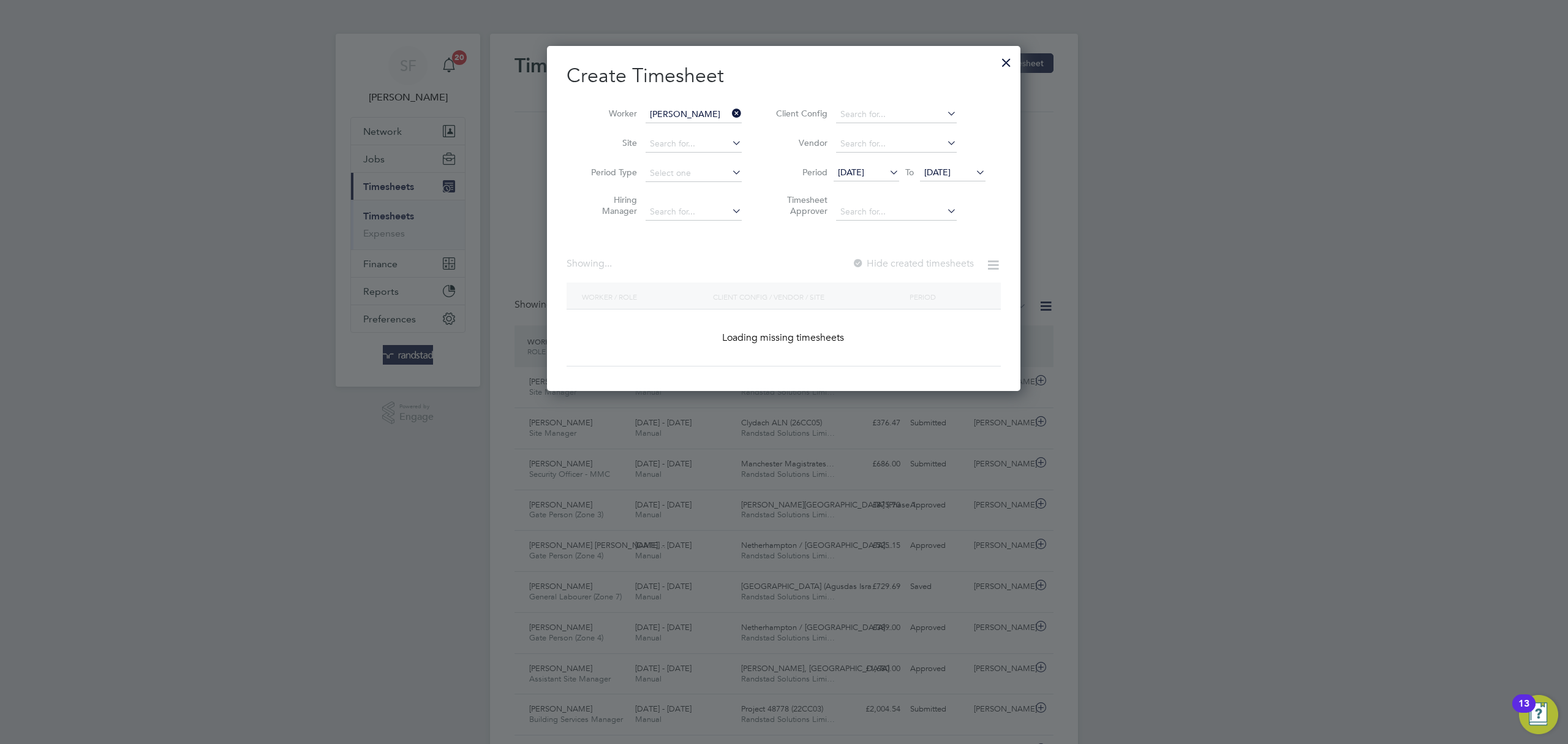
scroll to position [6, 6]
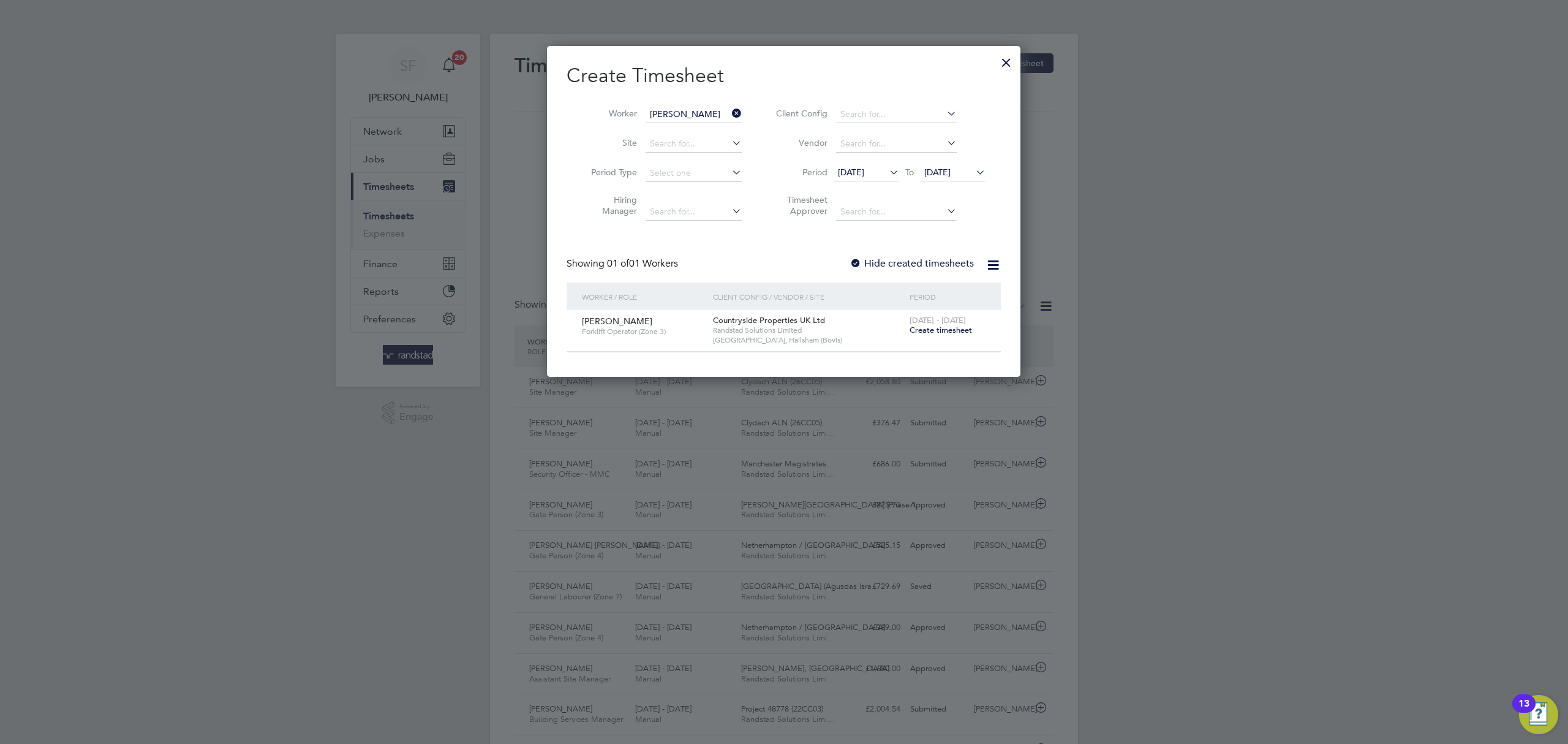
click at [934, 330] on span "Create timesheet" at bounding box center [941, 330] width 62 height 10
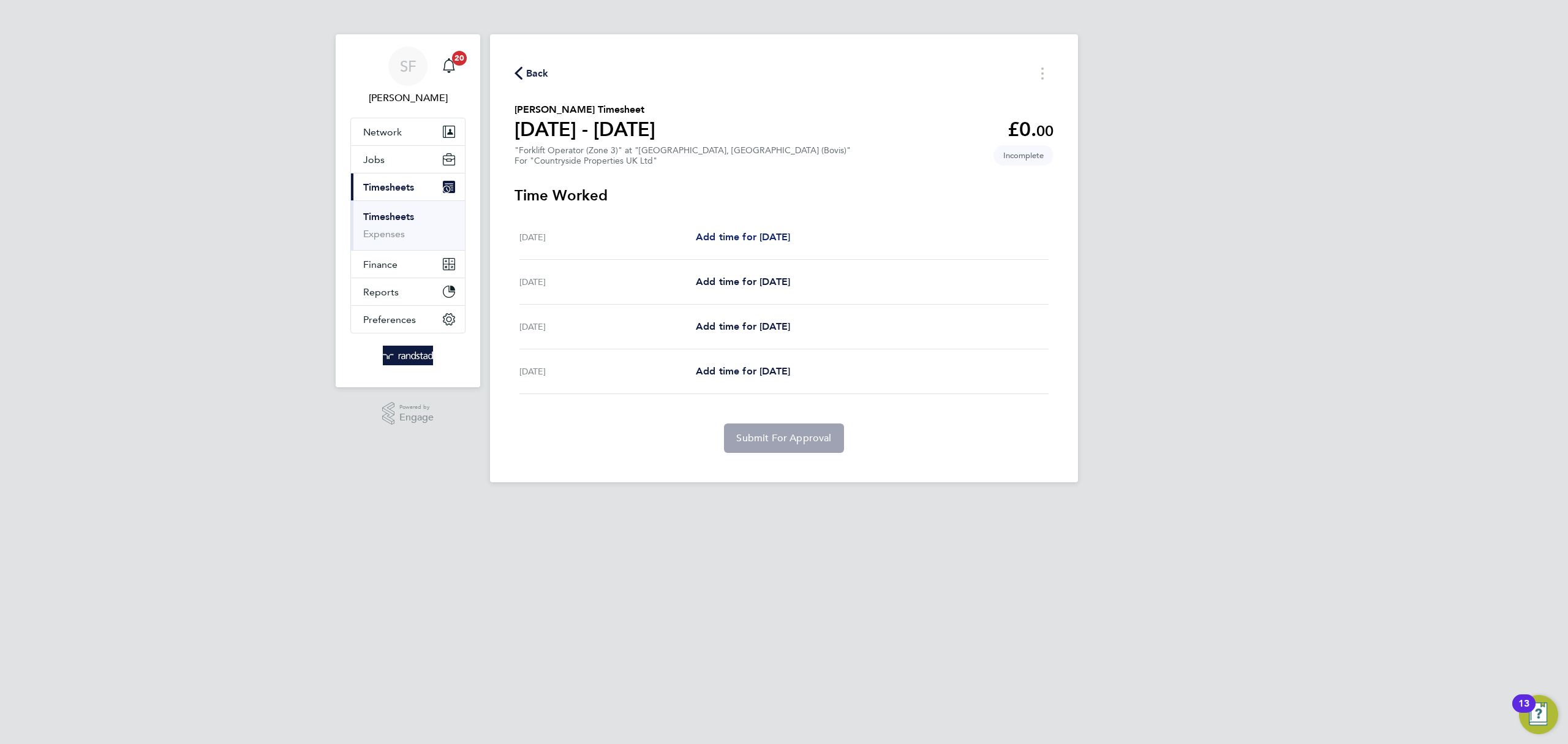
click at [745, 232] on span "Add time for [DATE]" at bounding box center [743, 237] width 94 height 12
select select "30"
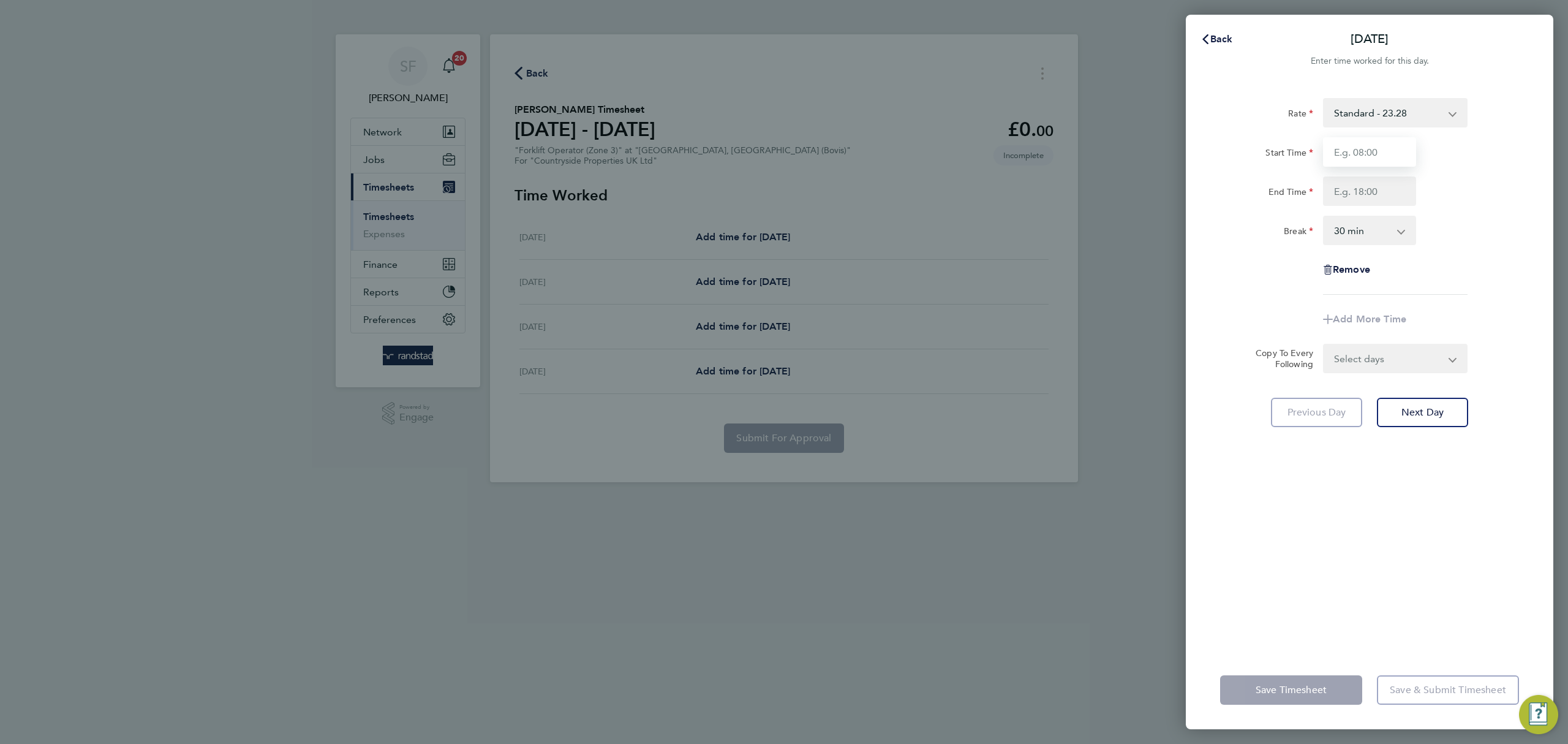
click at [1363, 138] on input "Start Time" at bounding box center [1369, 151] width 93 height 29
type input "07:30"
click at [1358, 189] on input "End Time" at bounding box center [1369, 190] width 93 height 29
type input "17:00"
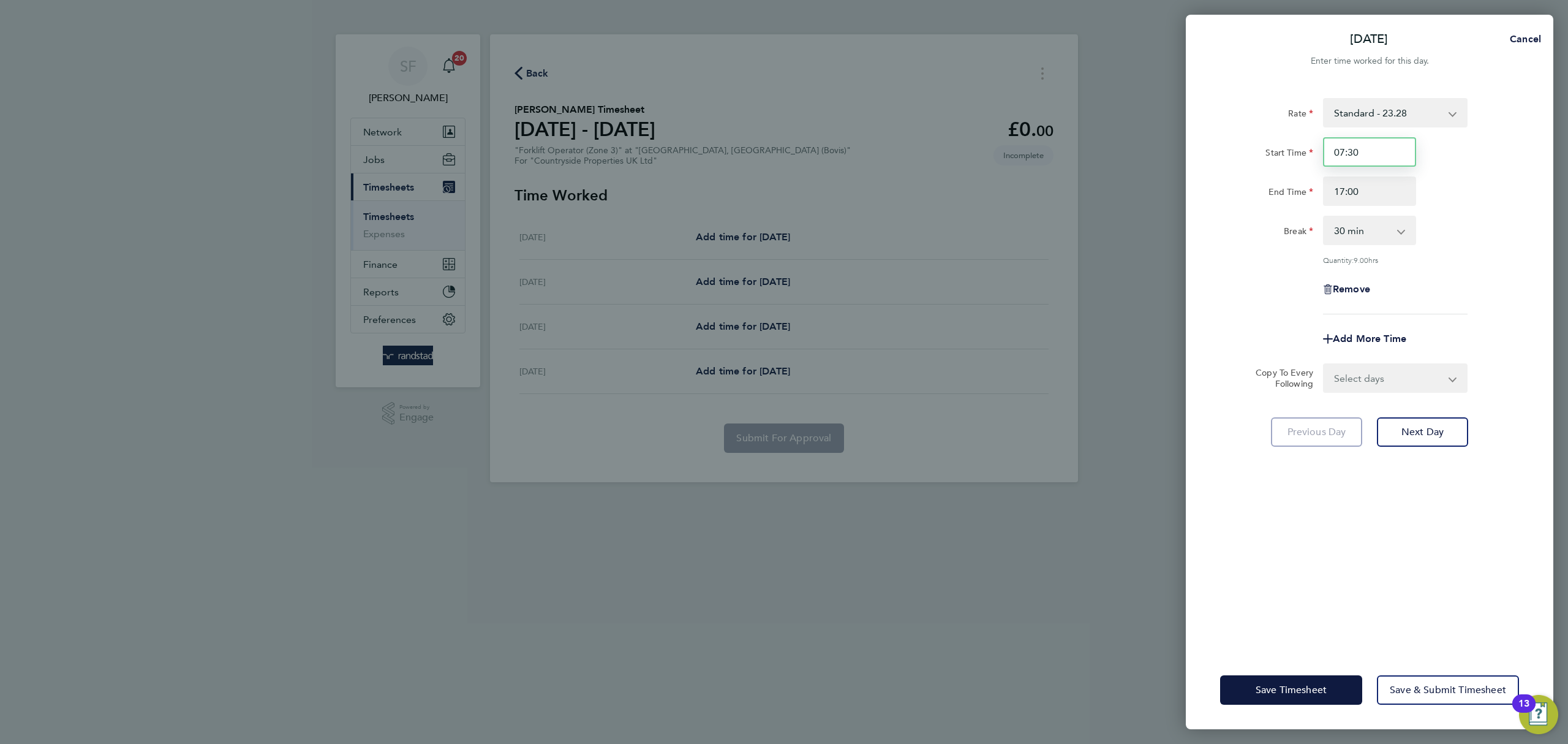
drag, startPoint x: 1341, startPoint y: 146, endPoint x: 1253, endPoint y: 141, distance: 88.9
click at [1253, 141] on div "Start Time 07:30" at bounding box center [1369, 151] width 309 height 29
type input "08:00"
click at [1426, 366] on select "Select days Day [DATE] [DATE] [DATE]" at bounding box center [1388, 377] width 129 height 27
select select "TUE"
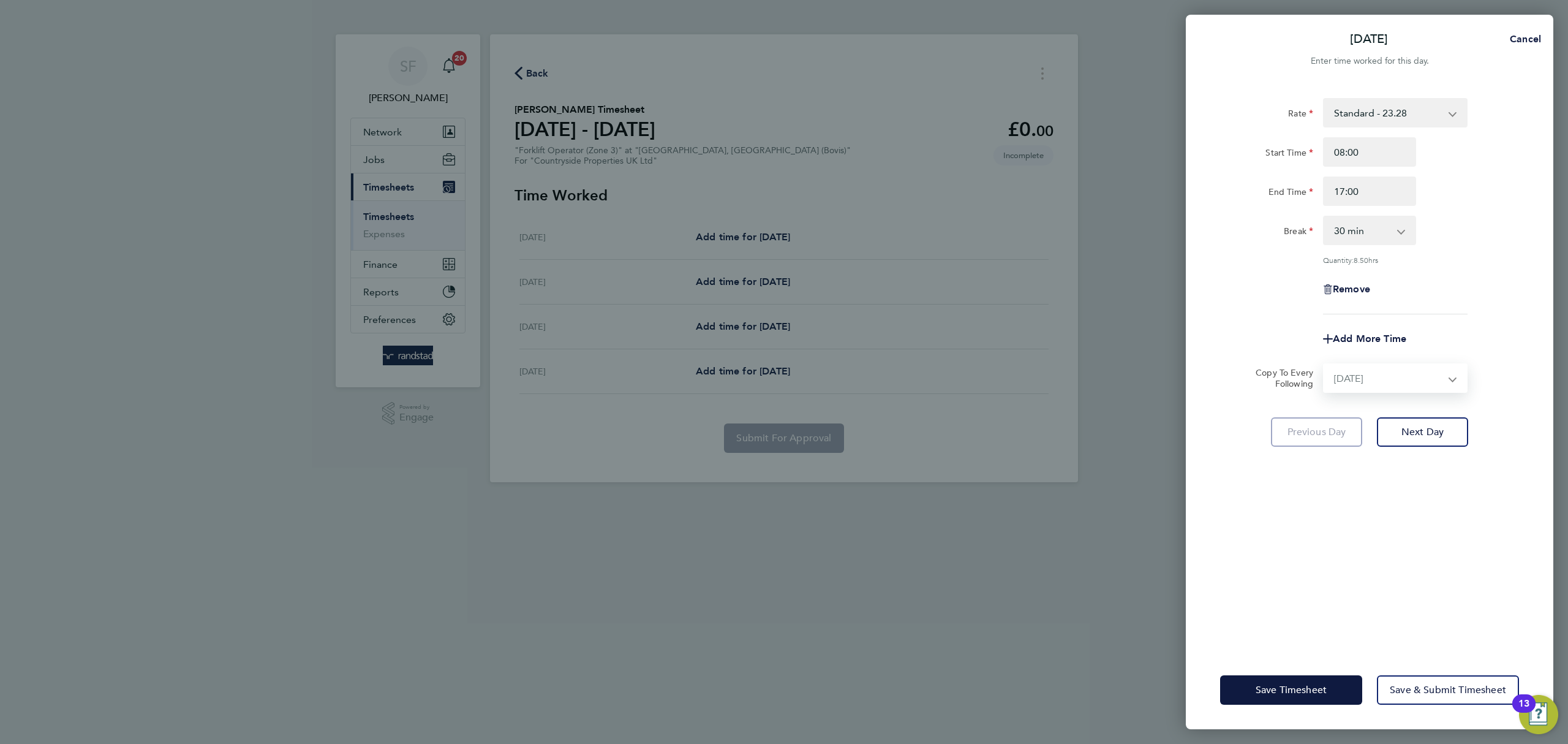
click at [1324, 364] on select "Select days Day [DATE] [DATE] [DATE]" at bounding box center [1388, 377] width 129 height 27
select select "[DATE]"
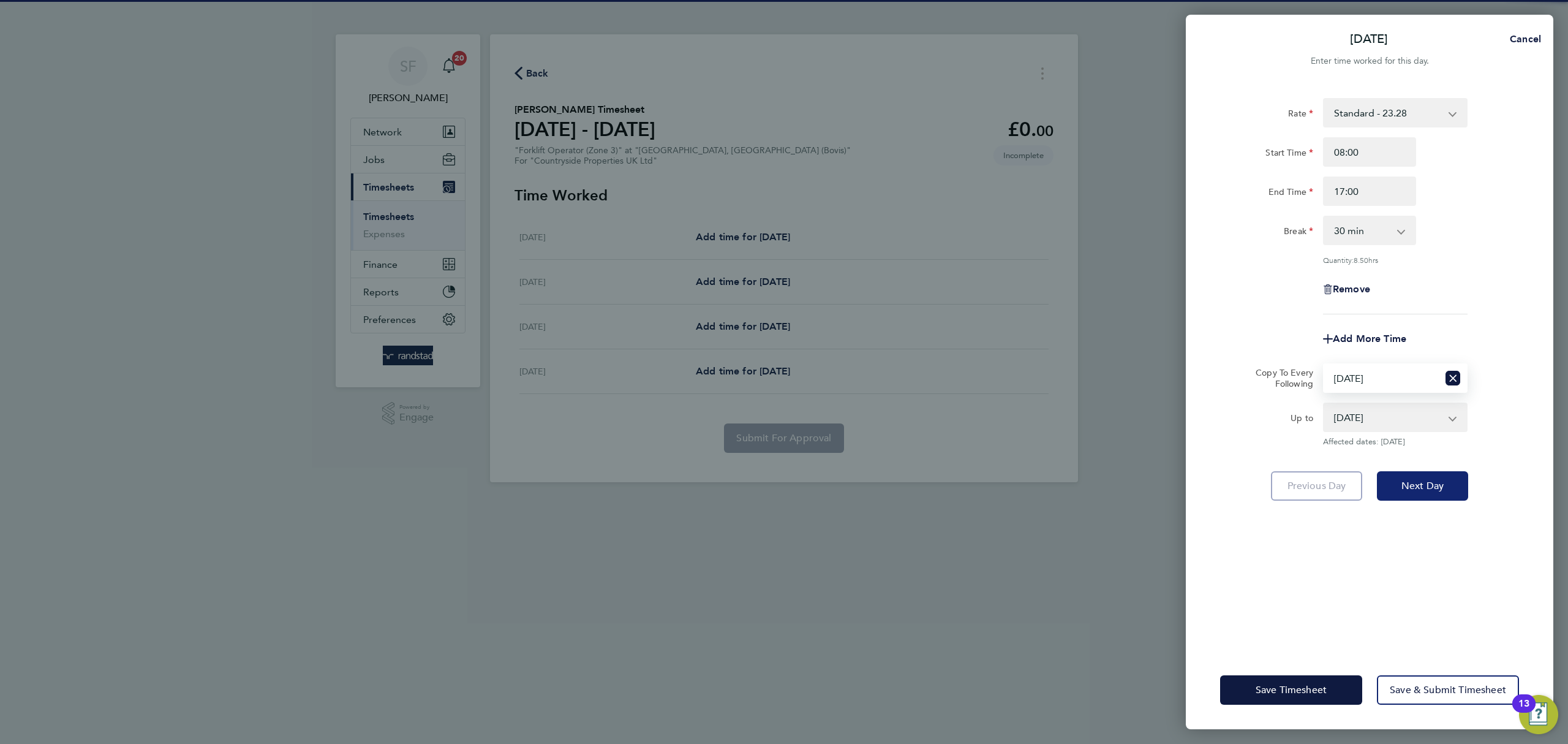
click at [1420, 481] on span "Next Day" at bounding box center [1422, 486] width 42 height 12
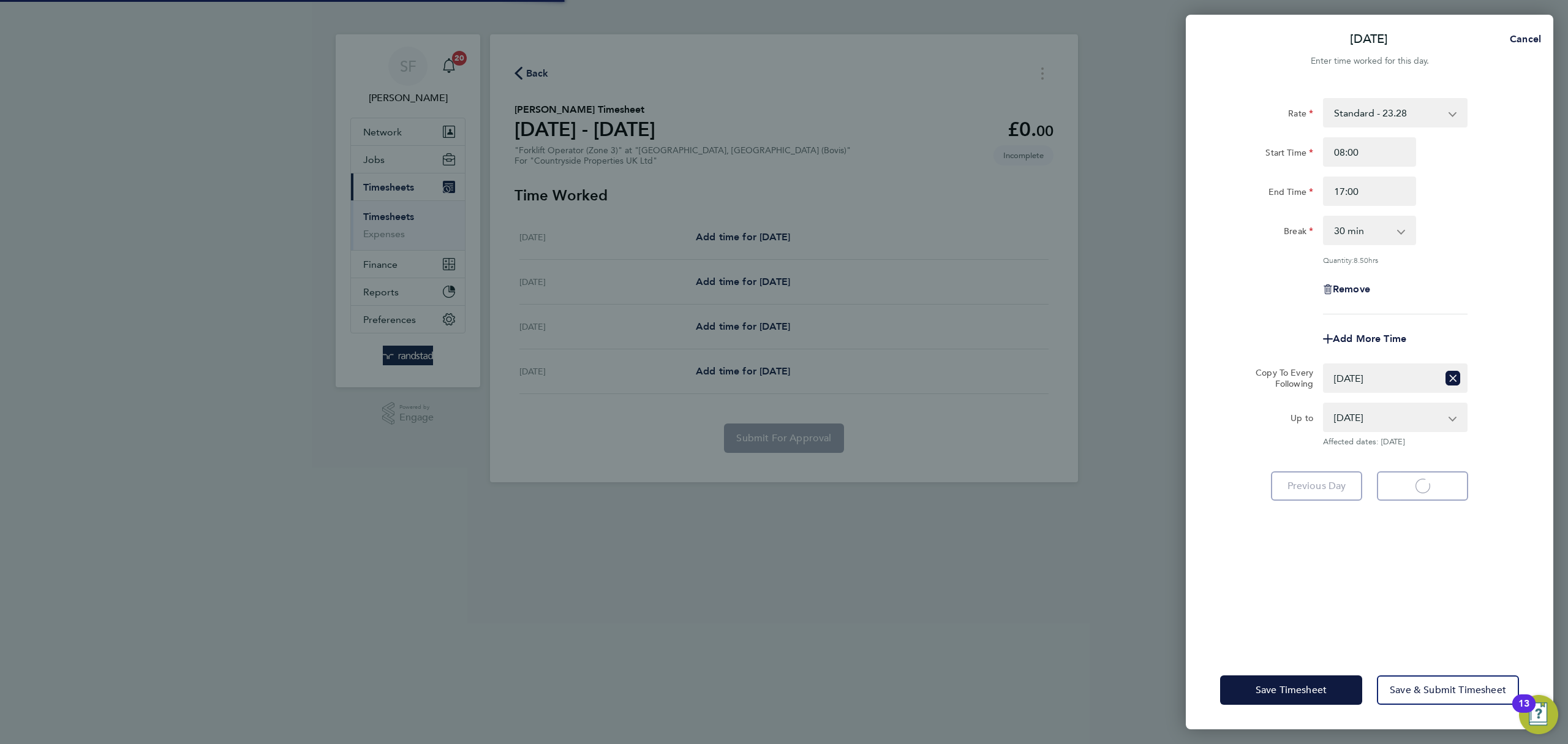
select select "30"
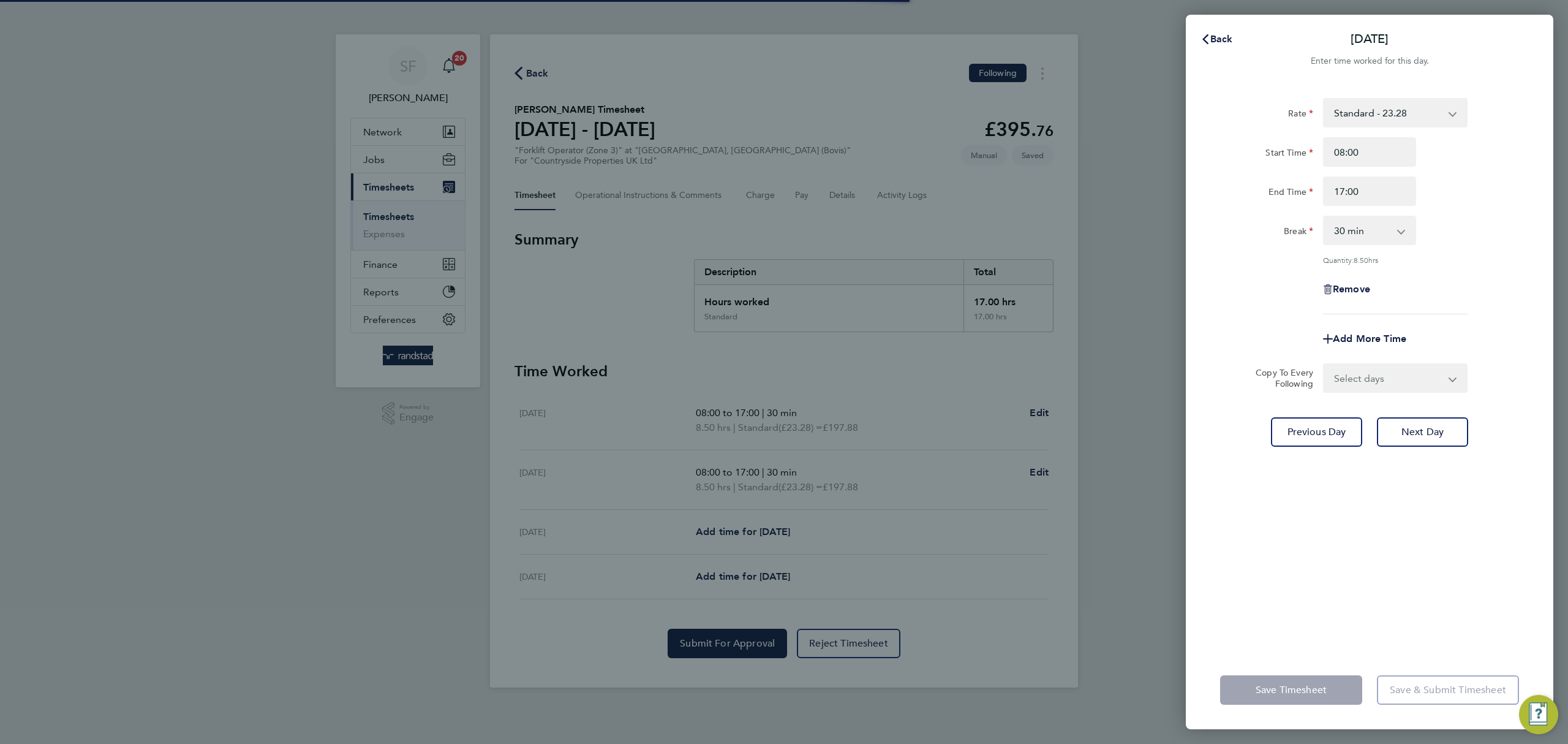
click at [1395, 385] on select "Select days Day [DATE] [DATE]" at bounding box center [1388, 377] width 129 height 27
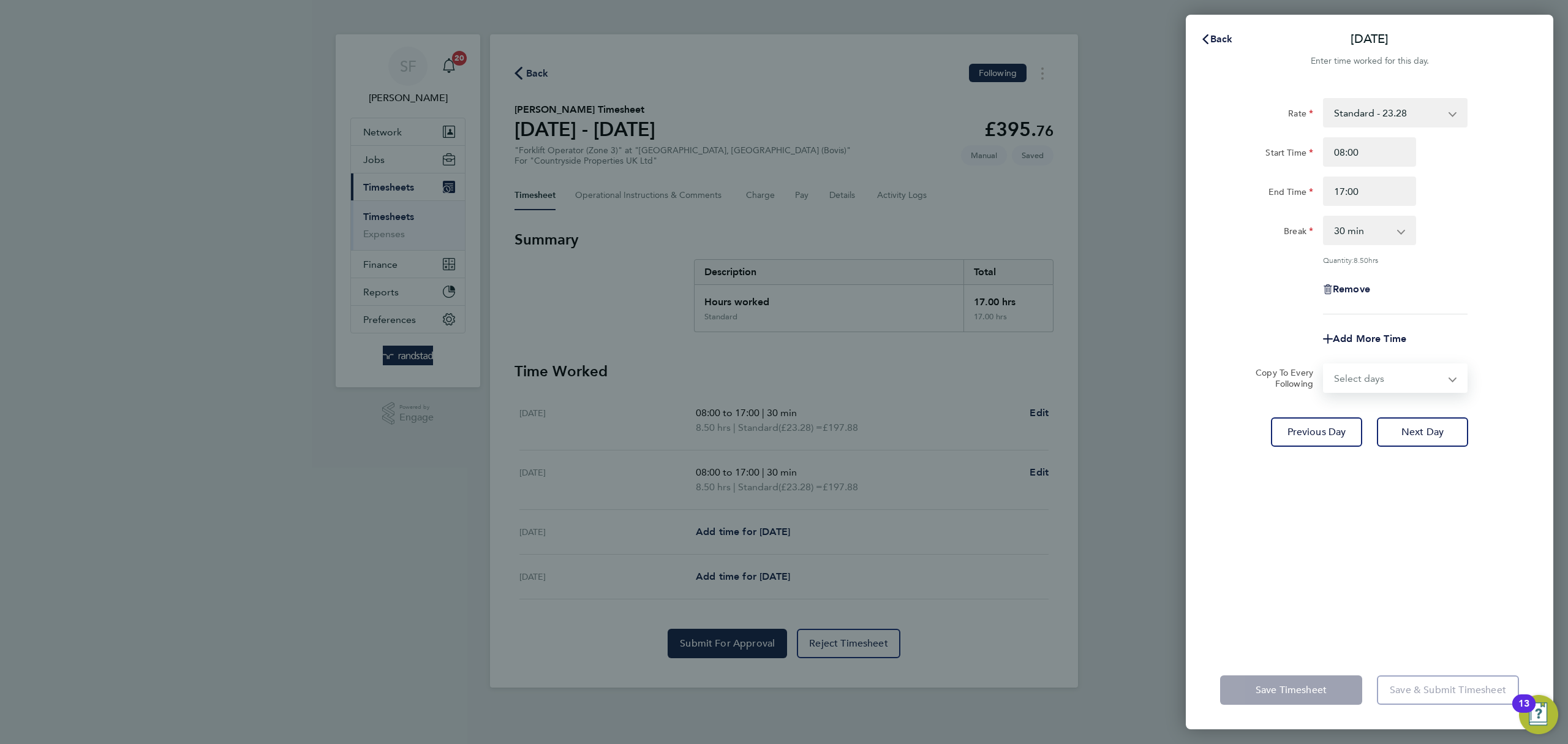
select select "WED"
click at [1324, 364] on select "Select days Day [DATE] [DATE]" at bounding box center [1388, 377] width 129 height 27
select select "[DATE]"
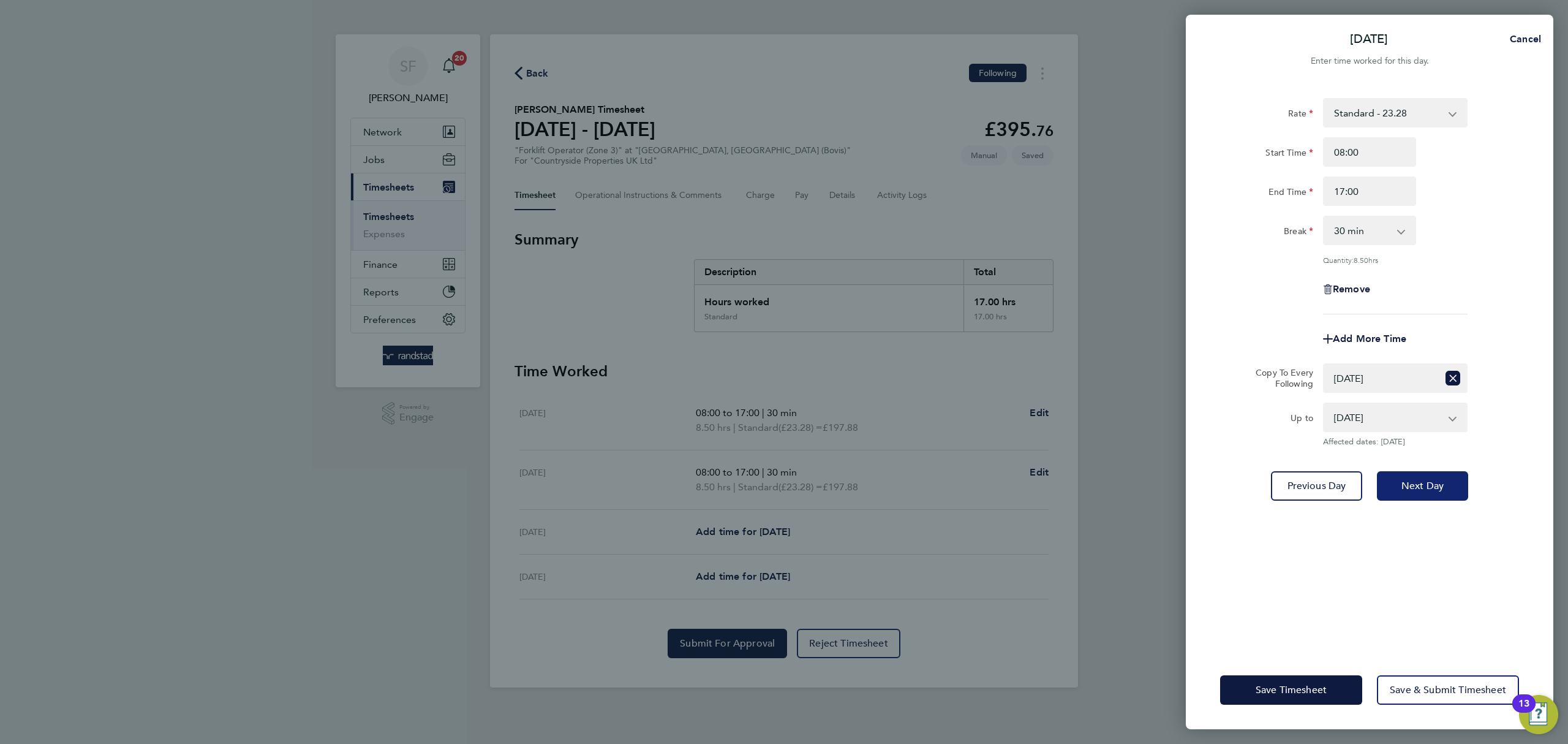
click at [1441, 480] on span "Next Day" at bounding box center [1422, 486] width 42 height 12
select select "0: null"
select select "30"
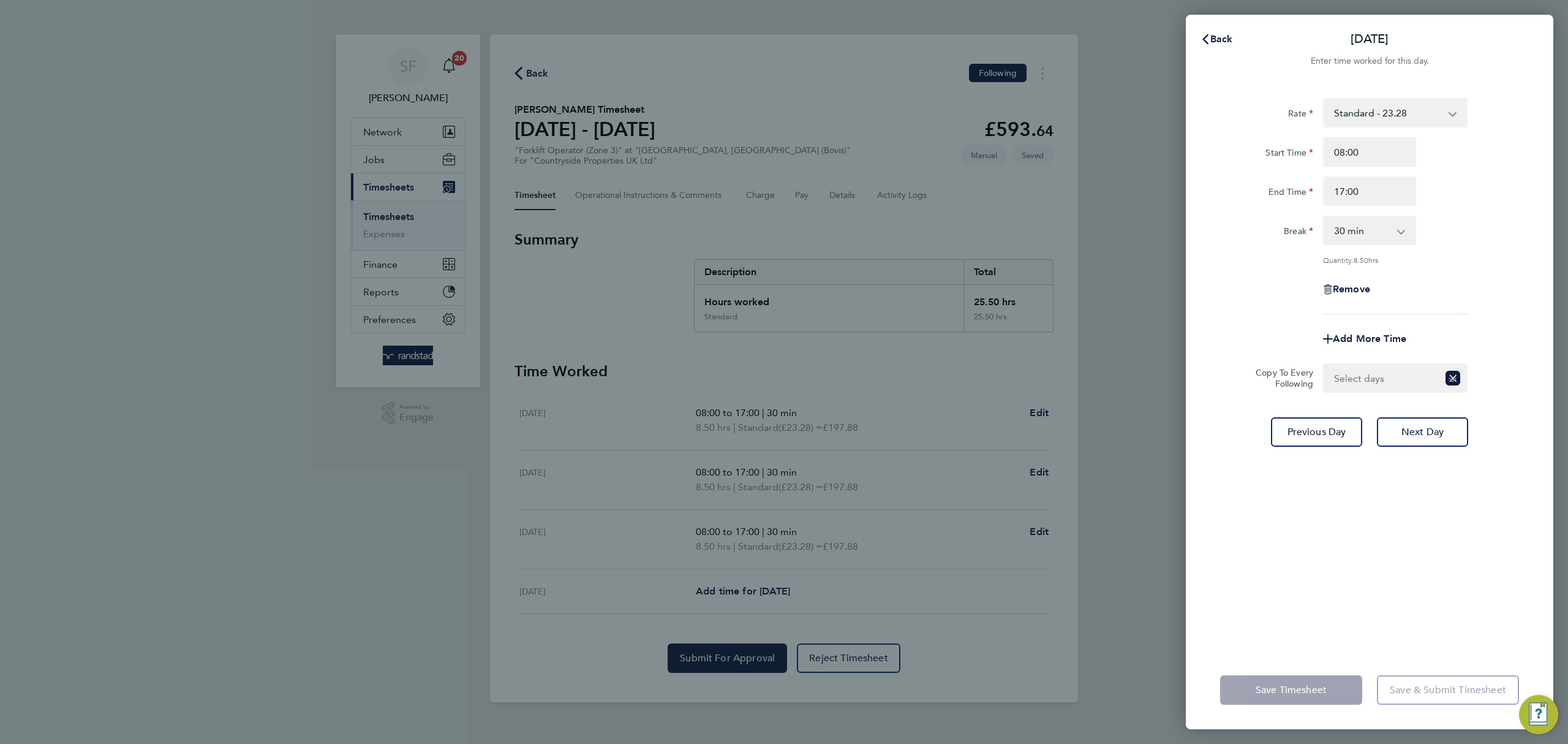
click at [1395, 384] on select "Select days [DATE]" at bounding box center [1381, 377] width 114 height 27
select select "THU"
click at [1324, 364] on select "Select days [DATE]" at bounding box center [1388, 377] width 129 height 27
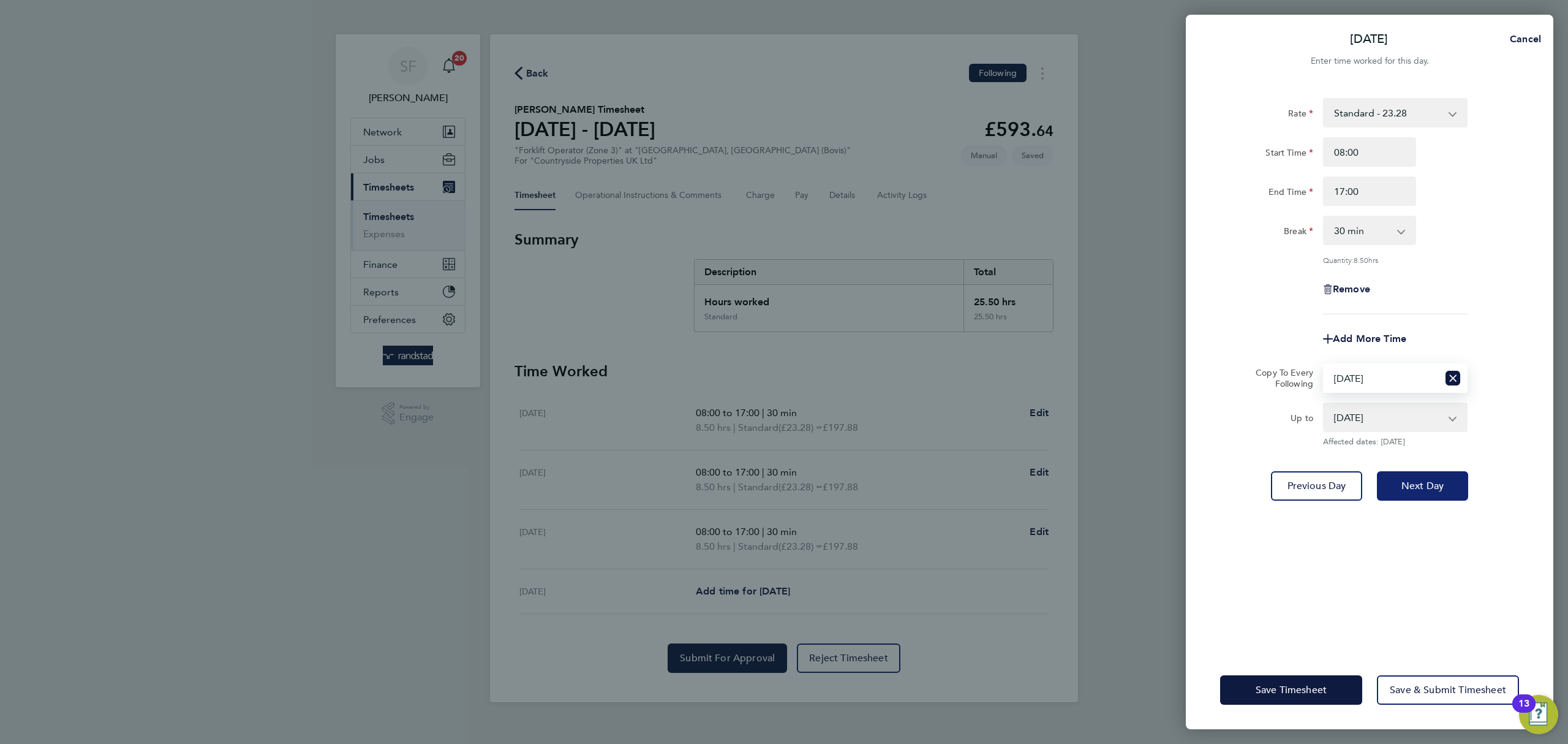
click at [1431, 477] on button "Next Day" at bounding box center [1422, 485] width 91 height 29
select select "30"
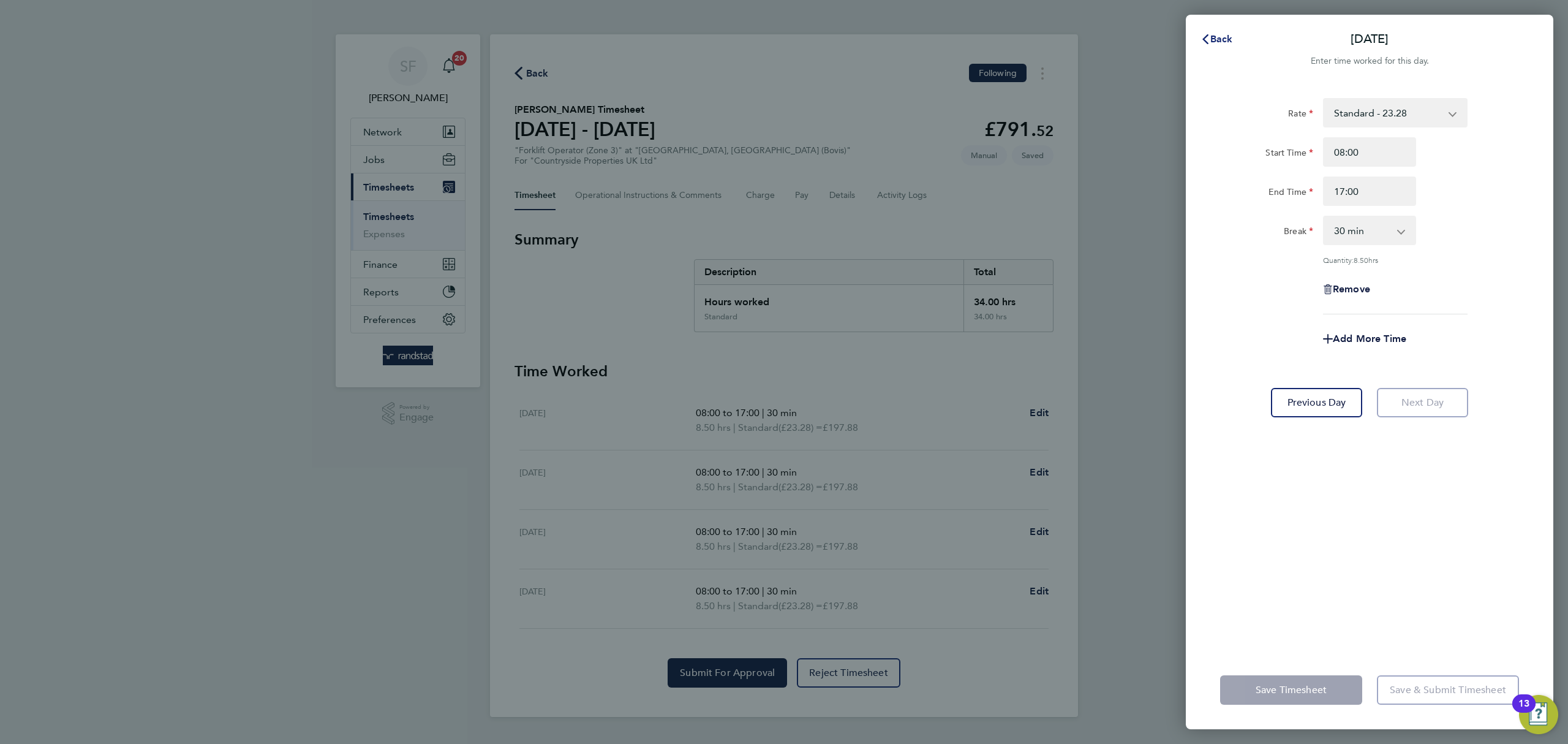
click at [1227, 38] on span "Back" at bounding box center [1221, 39] width 23 height 12
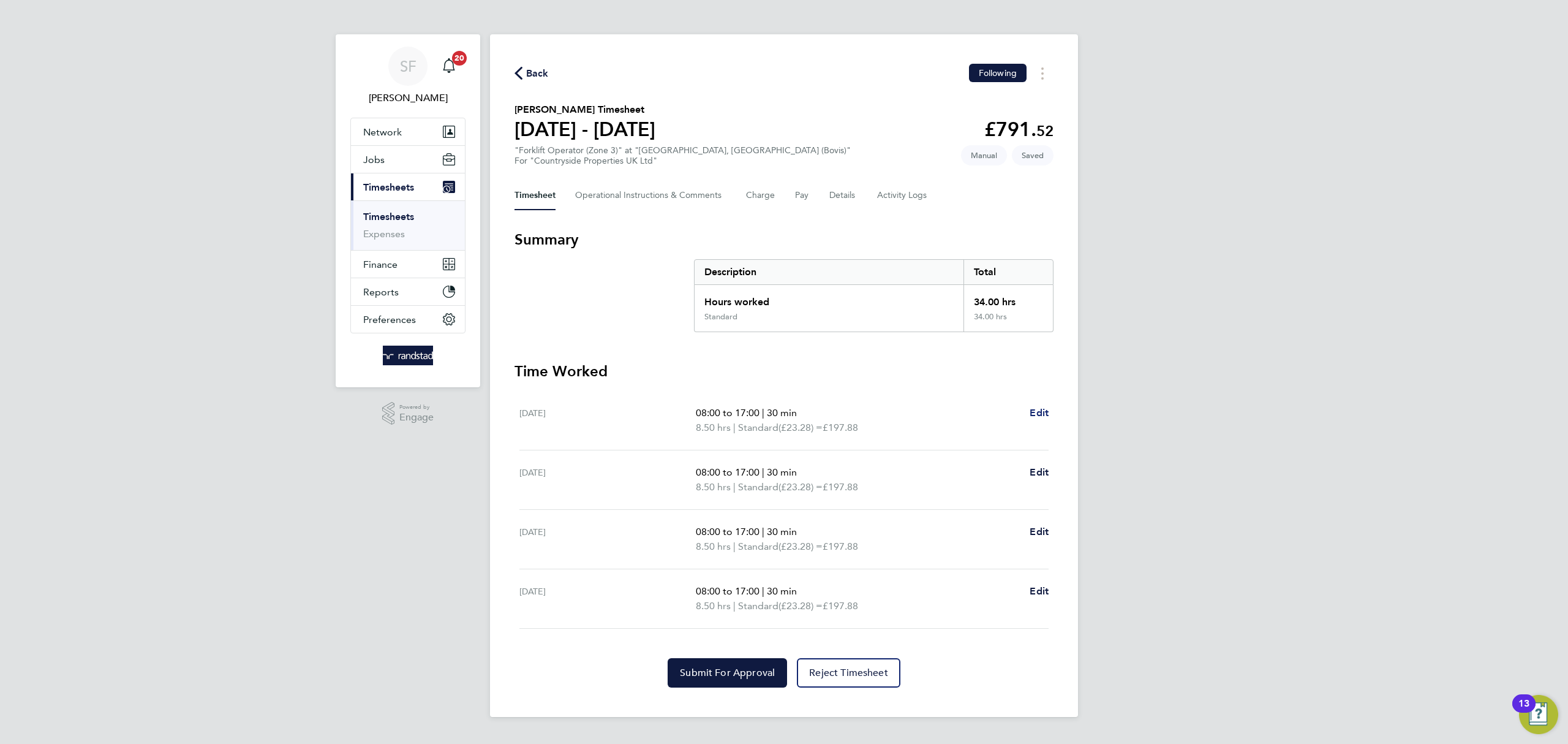
click at [1042, 409] on span "Edit" at bounding box center [1039, 413] width 19 height 12
select select "30"
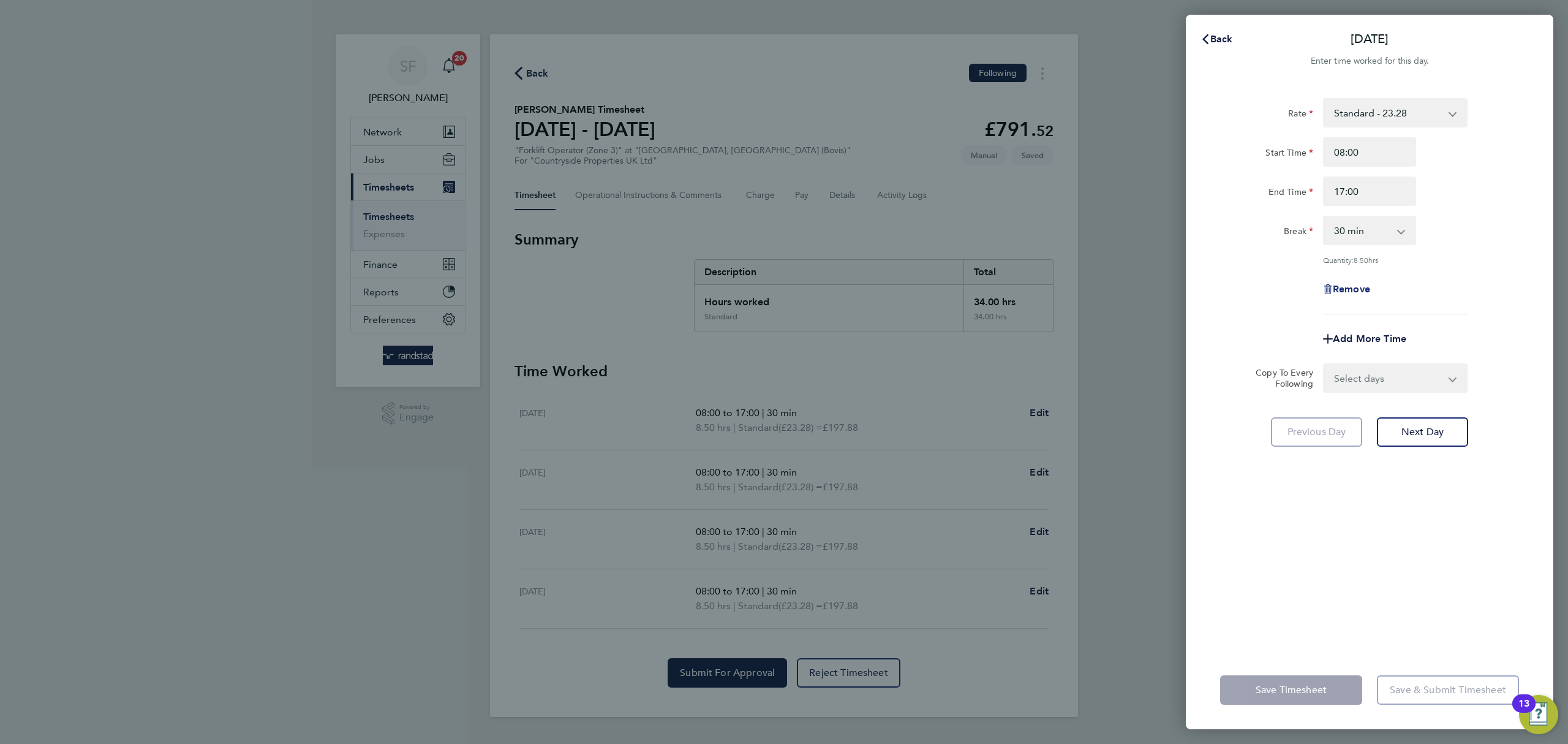
click at [1361, 291] on span "Remove" at bounding box center [1351, 289] width 37 height 12
select select "null"
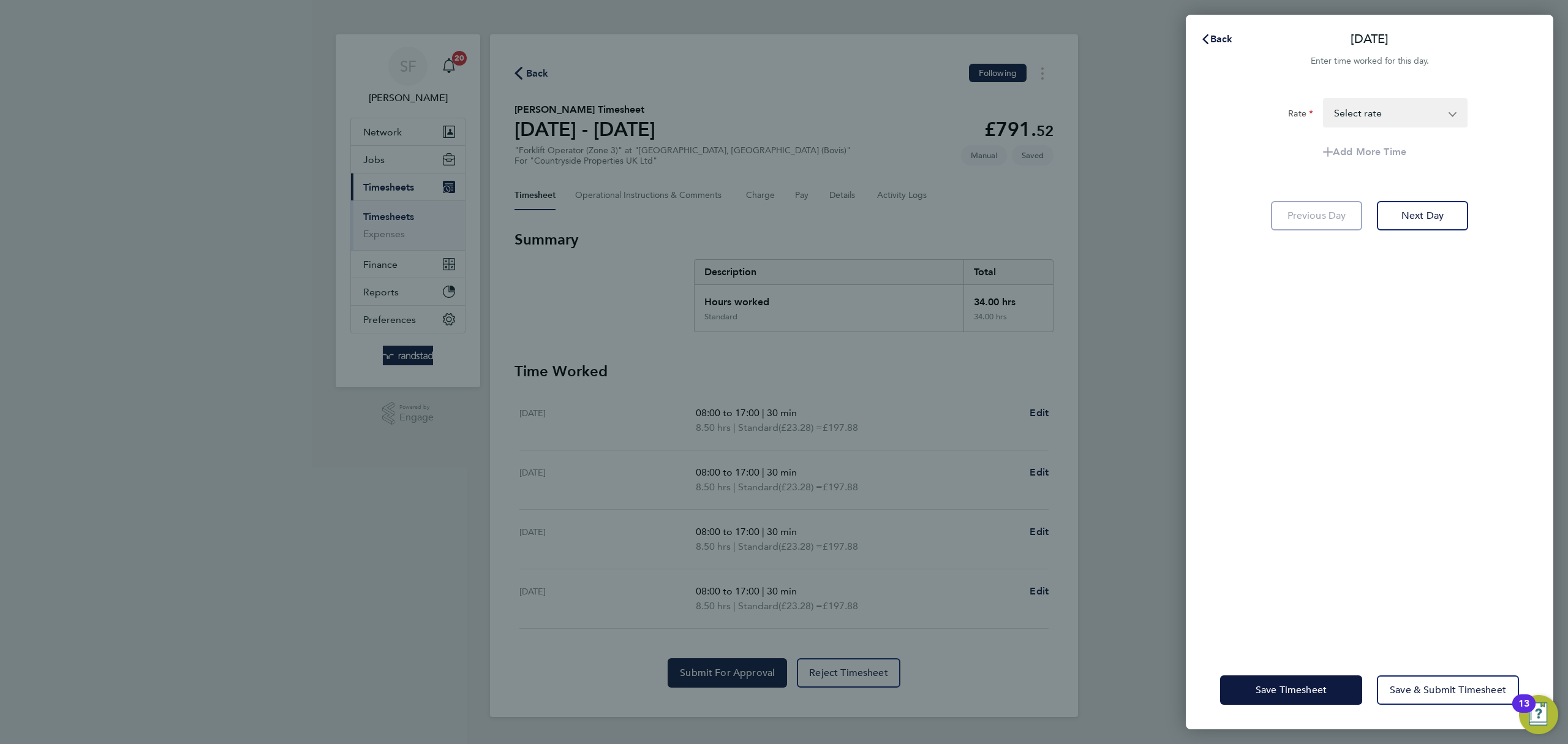
click at [1378, 108] on select "Standard - 23.28 Select rate" at bounding box center [1387, 112] width 127 height 27
select select "30"
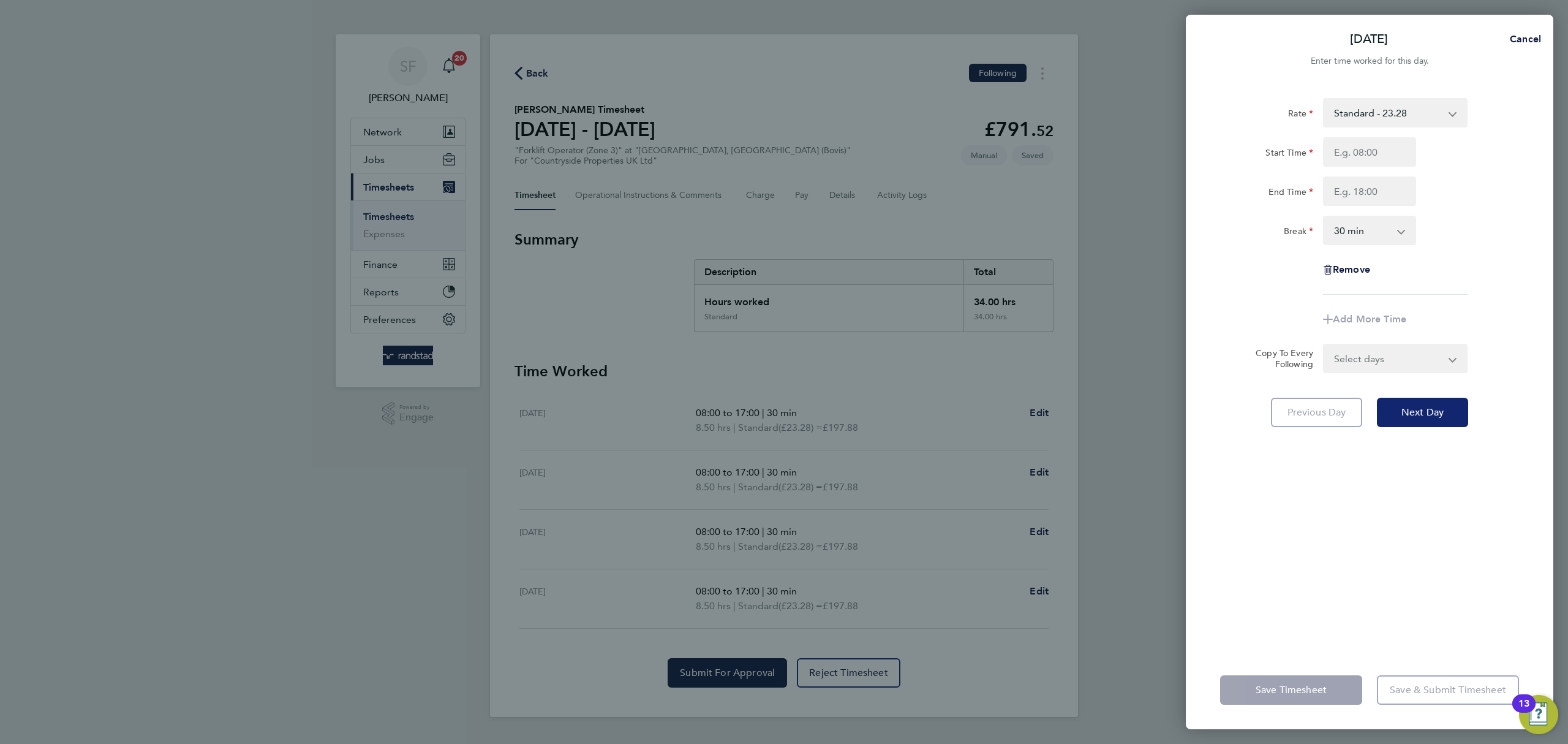
click at [1416, 415] on span "Next Day" at bounding box center [1422, 412] width 42 height 12
select select "30"
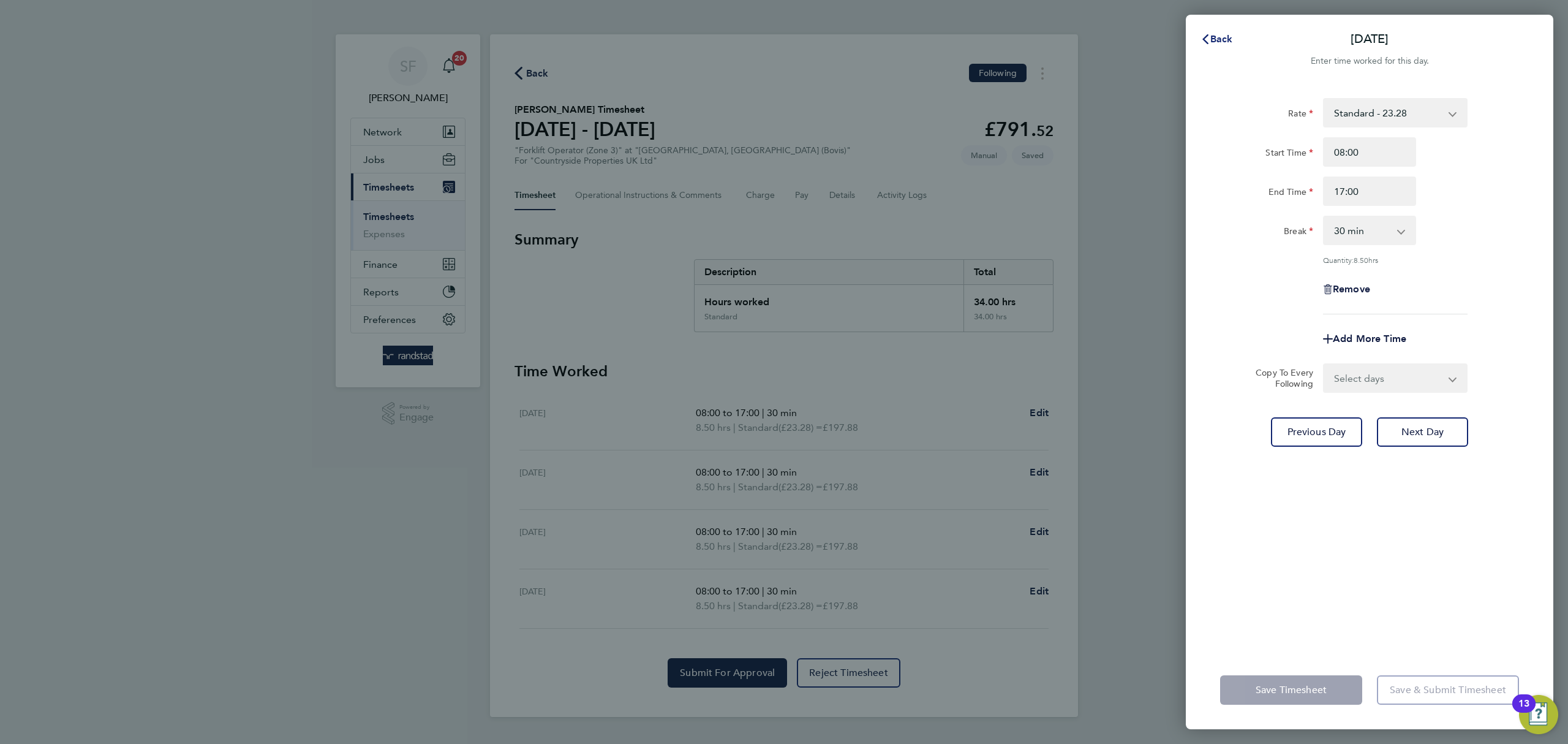
click at [1219, 39] on span "Back" at bounding box center [1221, 39] width 23 height 12
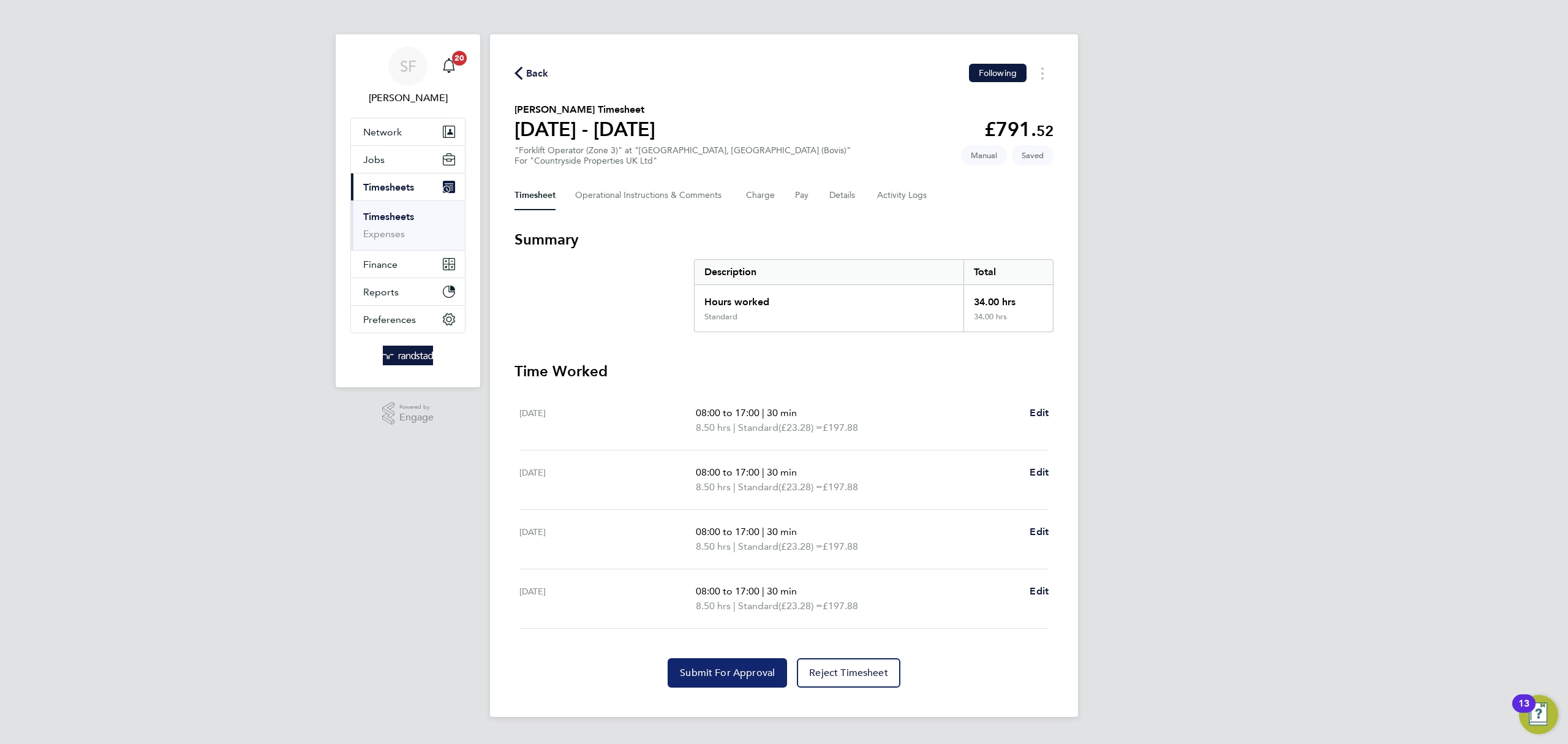
click at [742, 679] on span "Submit For Approval" at bounding box center [727, 672] width 95 height 12
